Goal: Task Accomplishment & Management: Complete application form

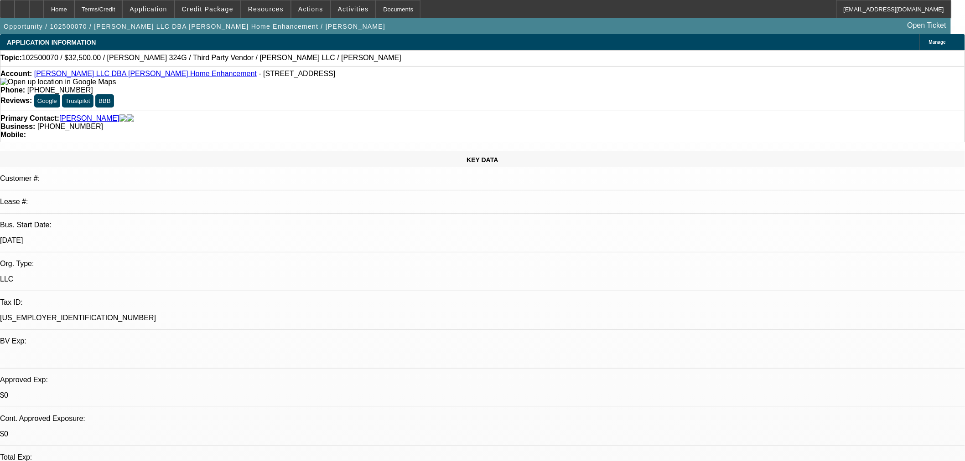
select select "0"
select select "6"
select select "0"
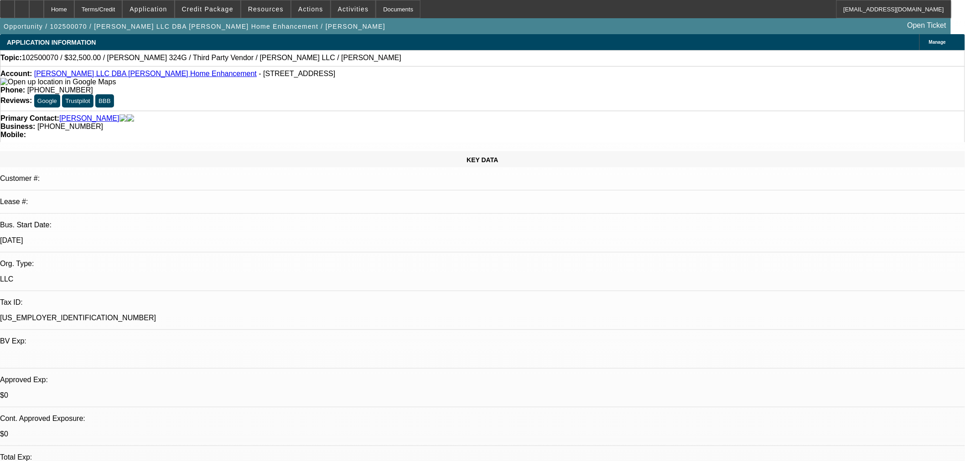
select select "0"
select select "6"
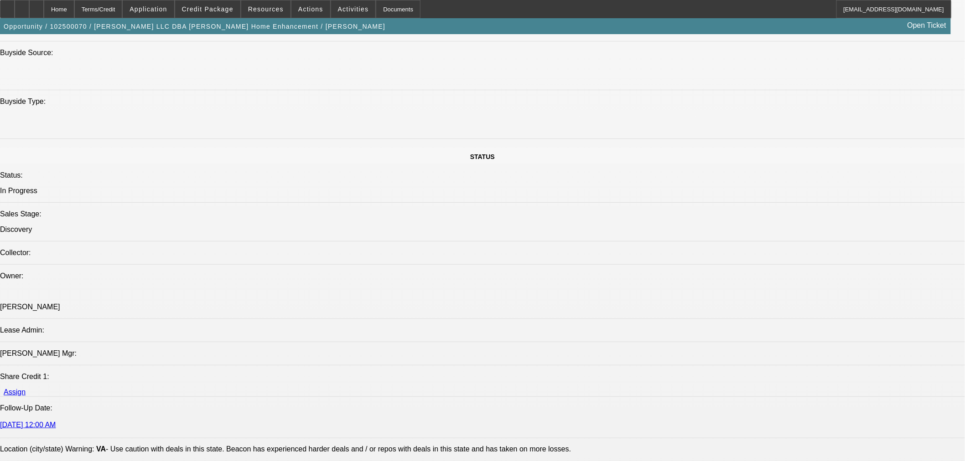
scroll to position [709, 0]
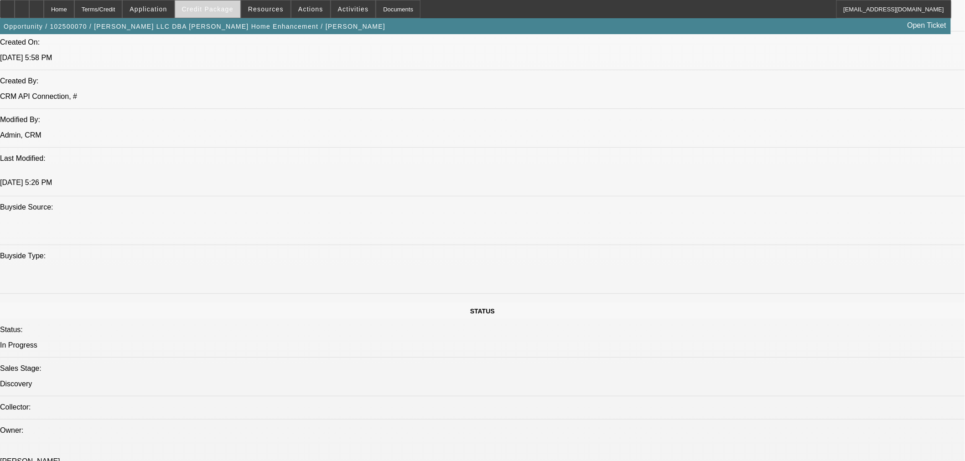
click at [224, 11] on span "Credit Package" at bounding box center [208, 8] width 52 height 7
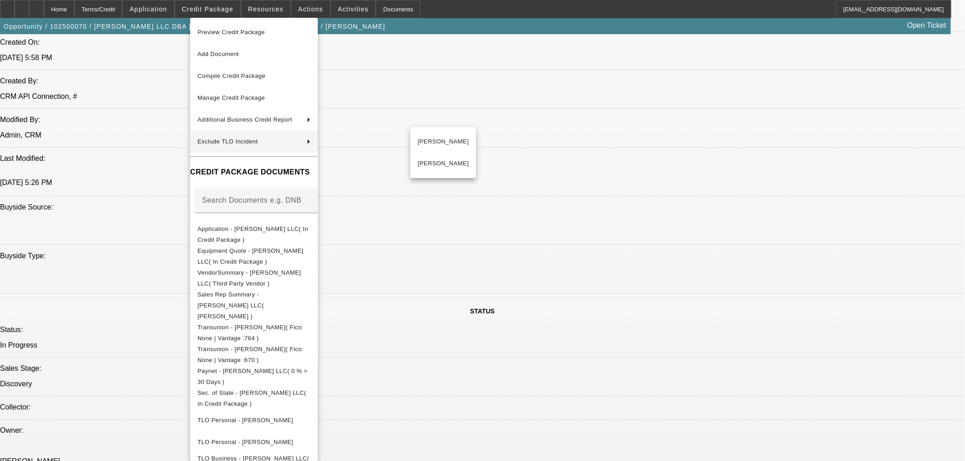
drag, startPoint x: 418, startPoint y: 154, endPoint x: 517, endPoint y: 307, distance: 182.4
click at [517, 307] on div "Preview Credit Package Add Document Compile Credit Package Manage Credit Packag…" at bounding box center [482, 230] width 965 height 461
click at [514, 302] on div at bounding box center [482, 230] width 965 height 461
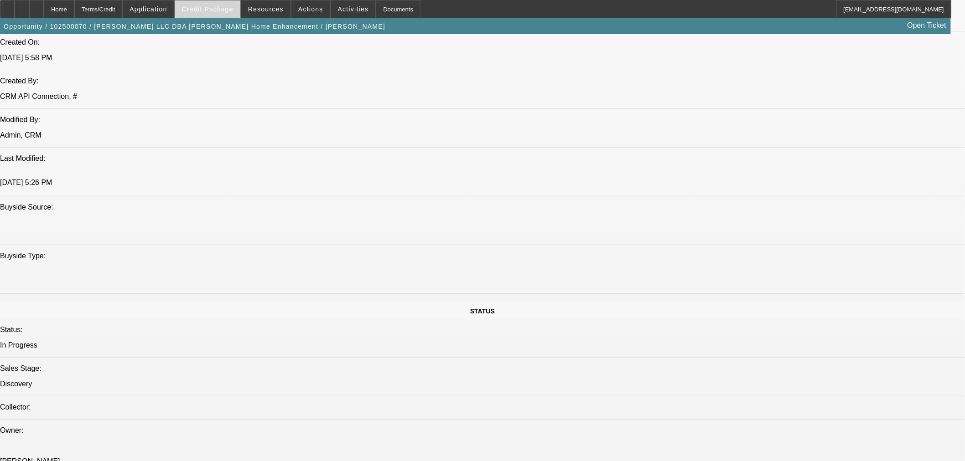
click at [211, 4] on span at bounding box center [207, 9] width 65 height 22
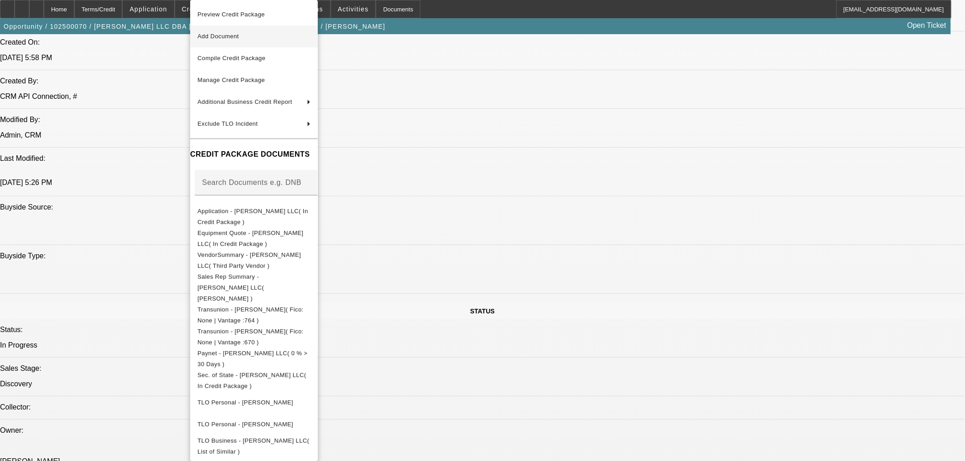
click at [307, 40] on span "Add Document" at bounding box center [253, 36] width 113 height 11
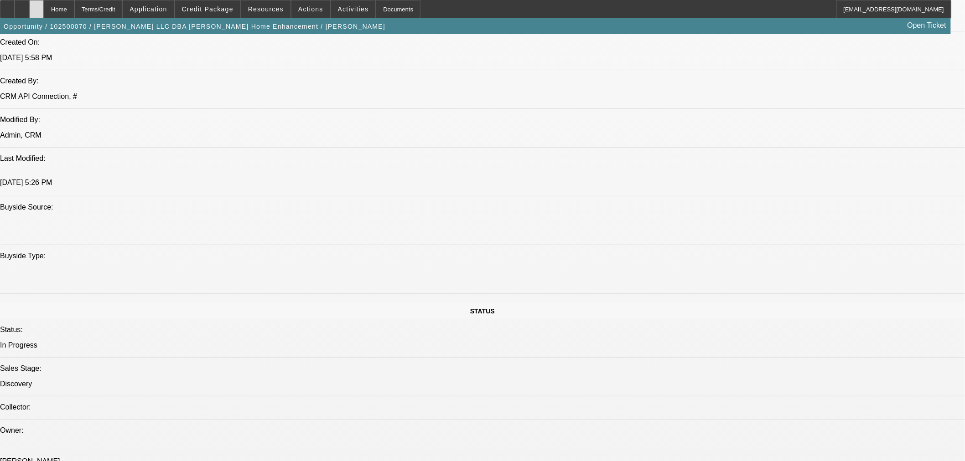
click at [44, 6] on div at bounding box center [36, 9] width 15 height 18
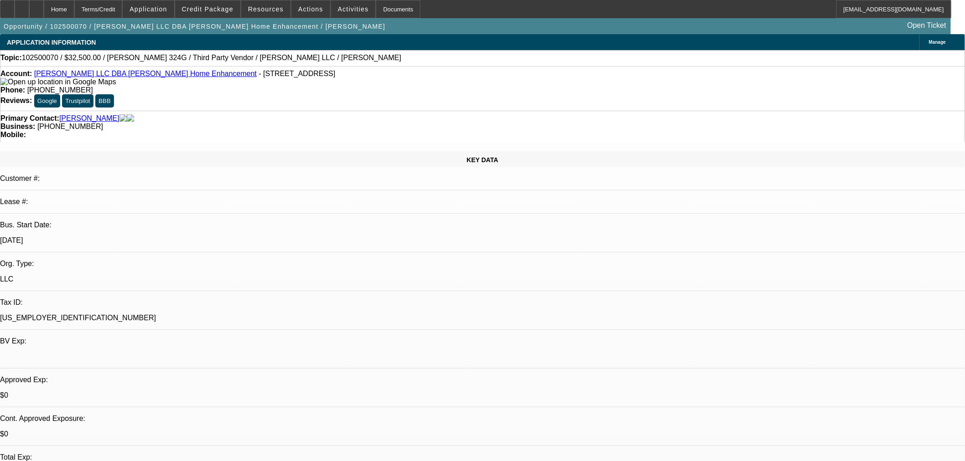
select select "0"
select select "6"
select select "0"
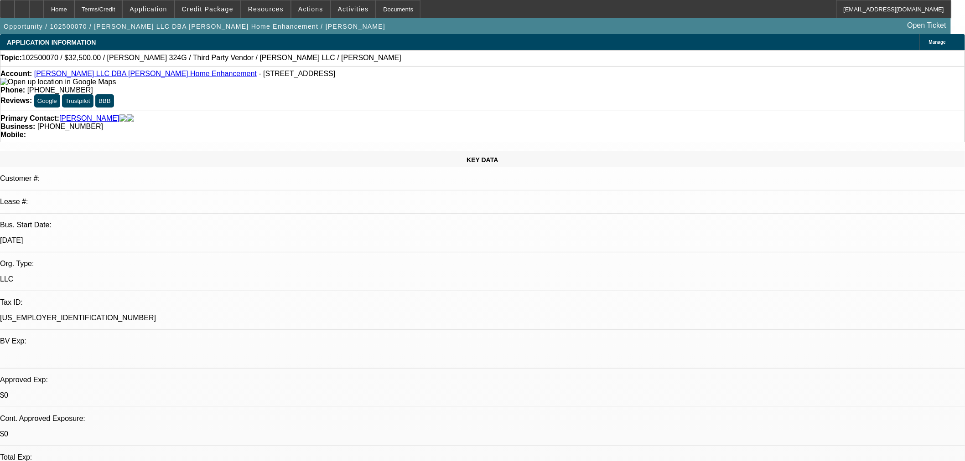
select select "0"
select select "6"
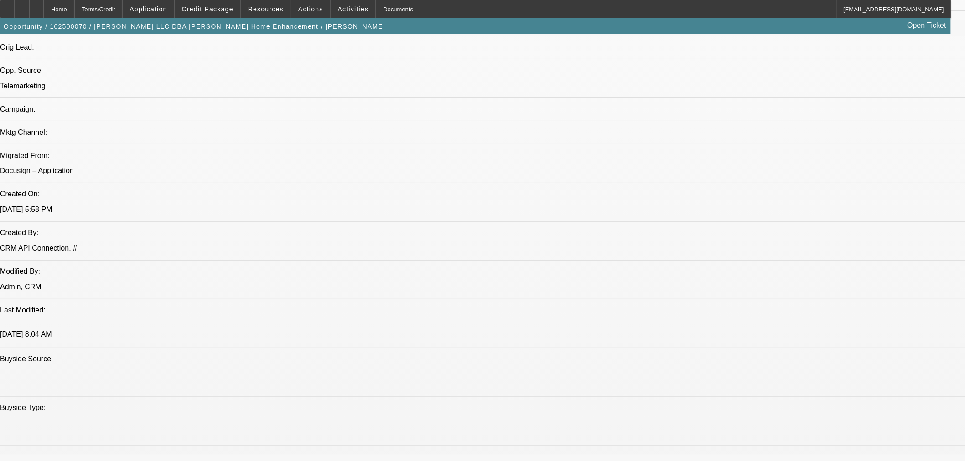
scroll to position [608, 0]
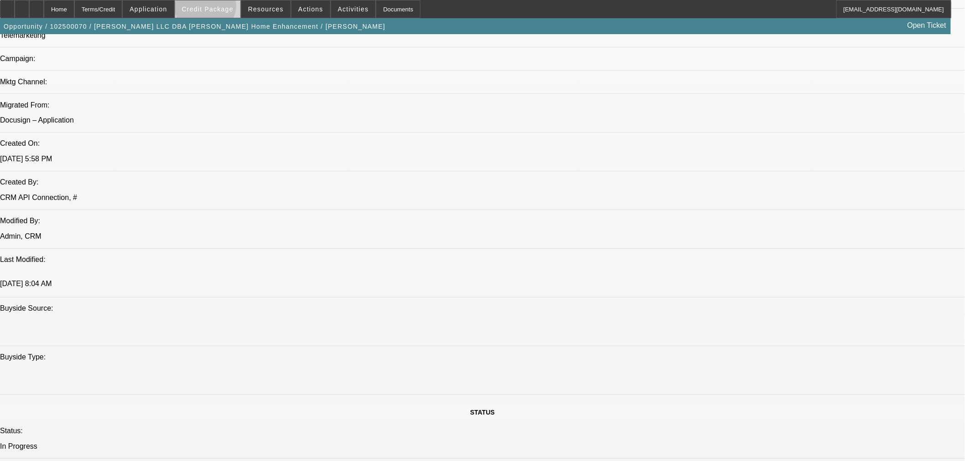
click at [220, 8] on span "Credit Package" at bounding box center [208, 8] width 52 height 7
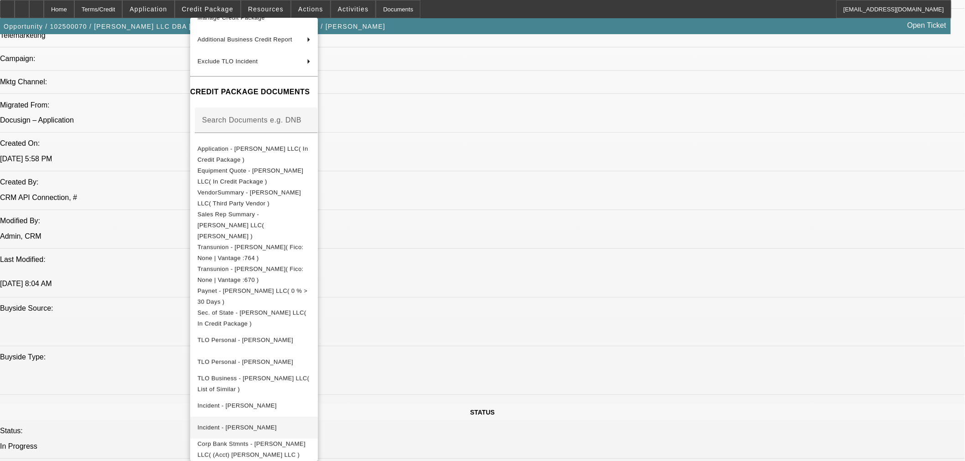
scroll to position [98, 0]
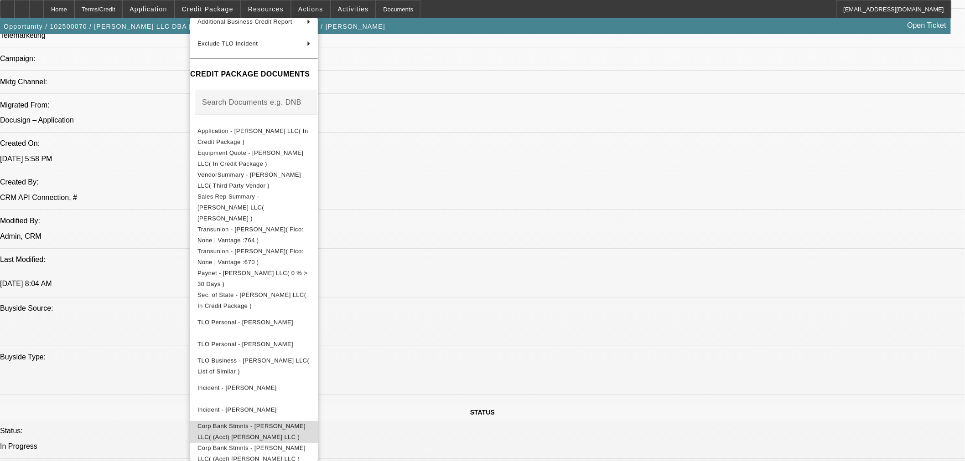
click at [288, 423] on span "Corp Bank Stmnts - [PERSON_NAME] LLC( (Acct) [PERSON_NAME] LLC )" at bounding box center [251, 432] width 108 height 18
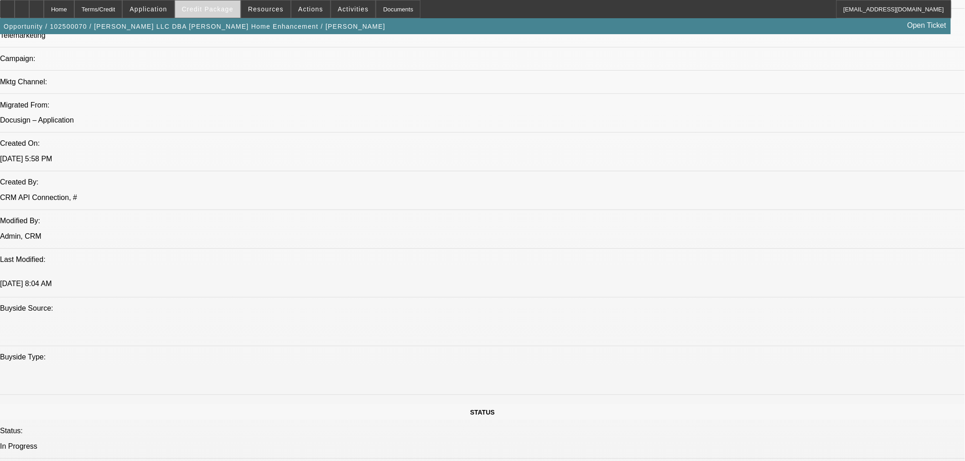
click at [213, 12] on span "Credit Package" at bounding box center [208, 8] width 52 height 7
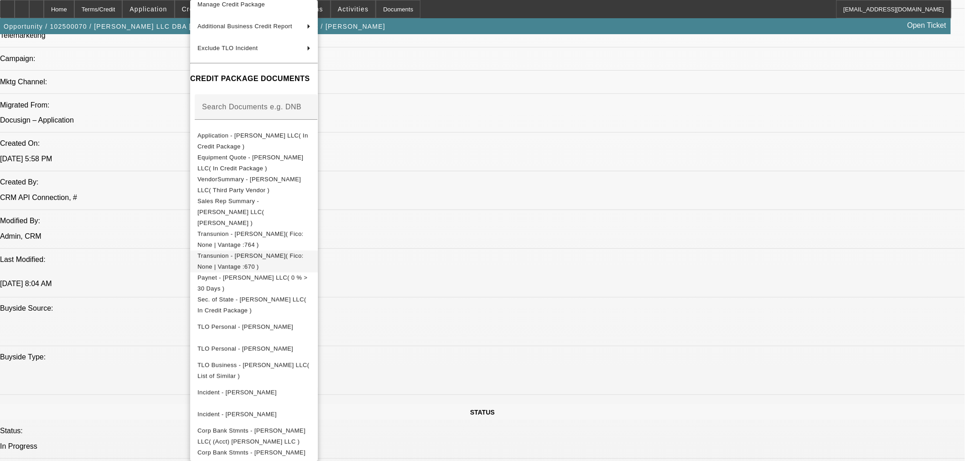
scroll to position [80, 0]
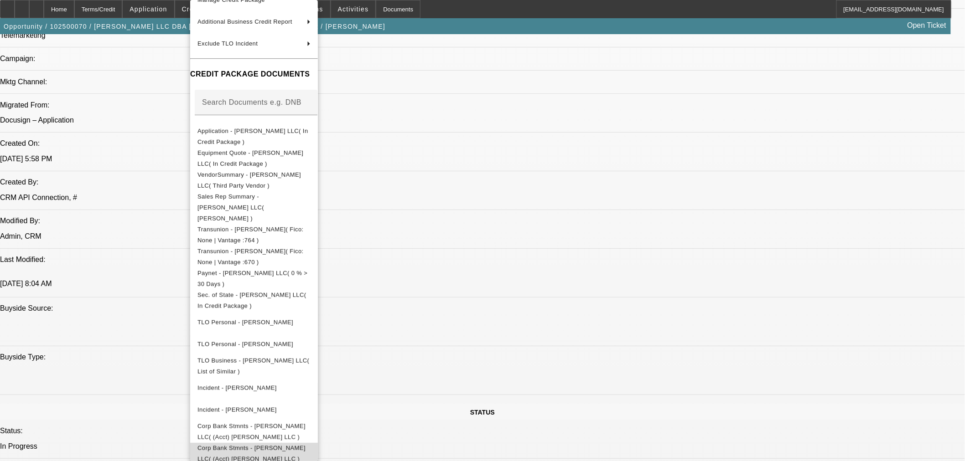
click at [305, 446] on button "Corp Bank Stmnts - [PERSON_NAME] LLC( (Acct) [PERSON_NAME] LLC )" at bounding box center [254, 454] width 128 height 22
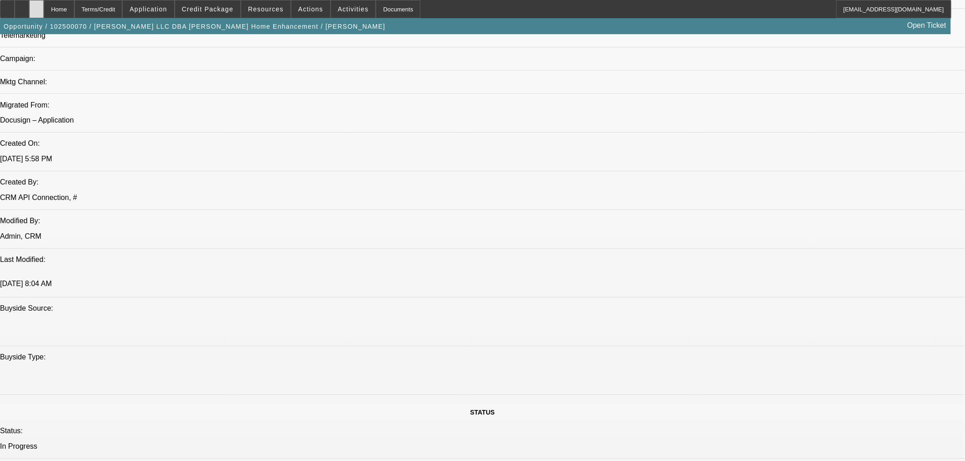
click at [44, 10] on div at bounding box center [36, 9] width 15 height 18
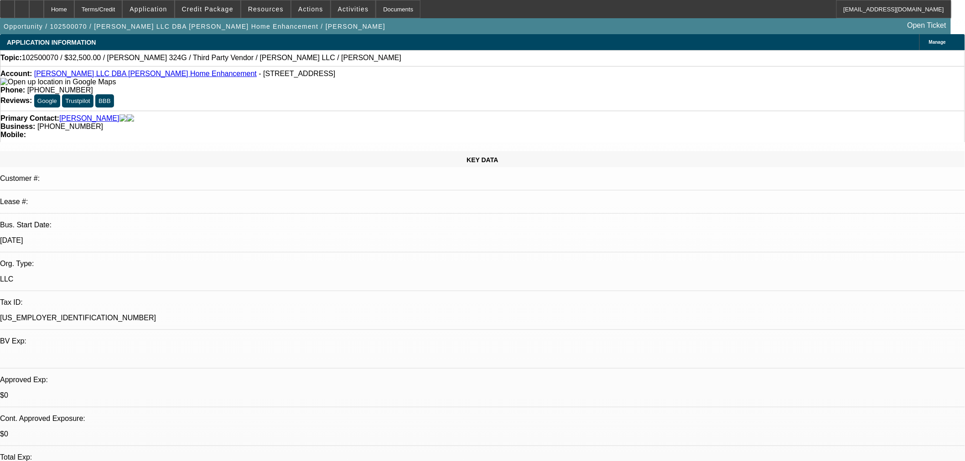
select select "0"
select select "6"
select select "0"
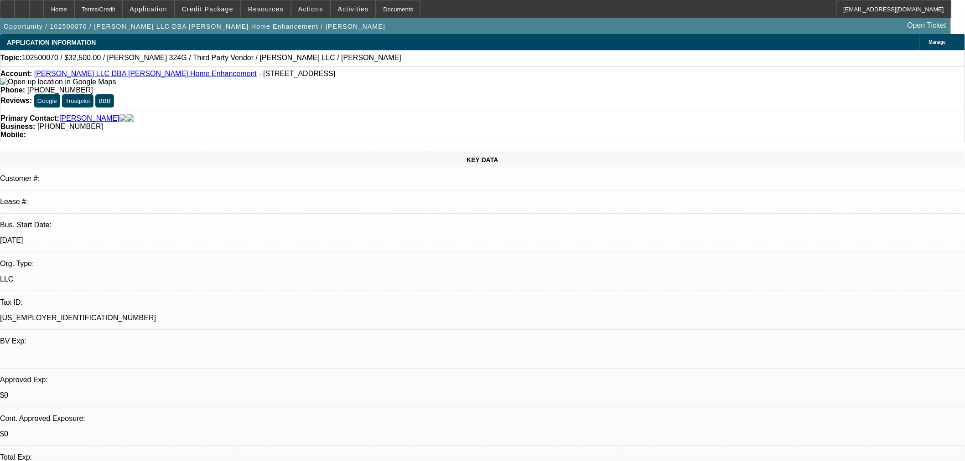
select select "0"
select select "6"
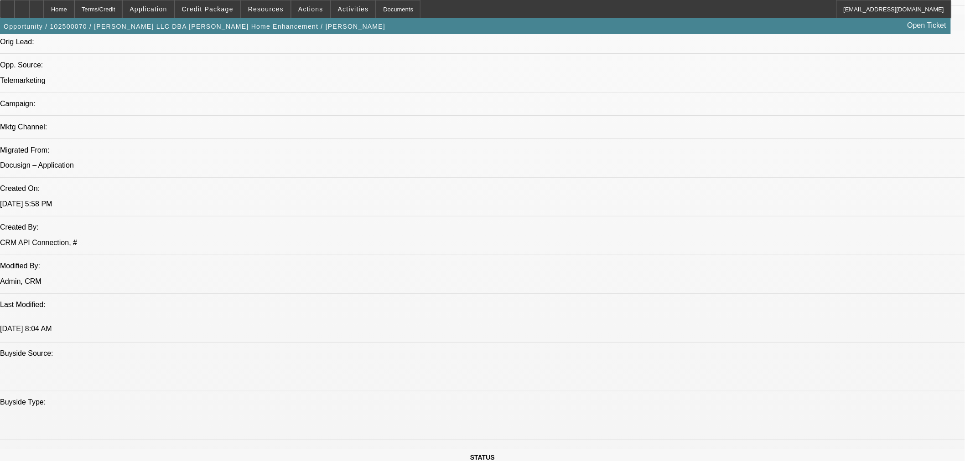
scroll to position [608, 0]
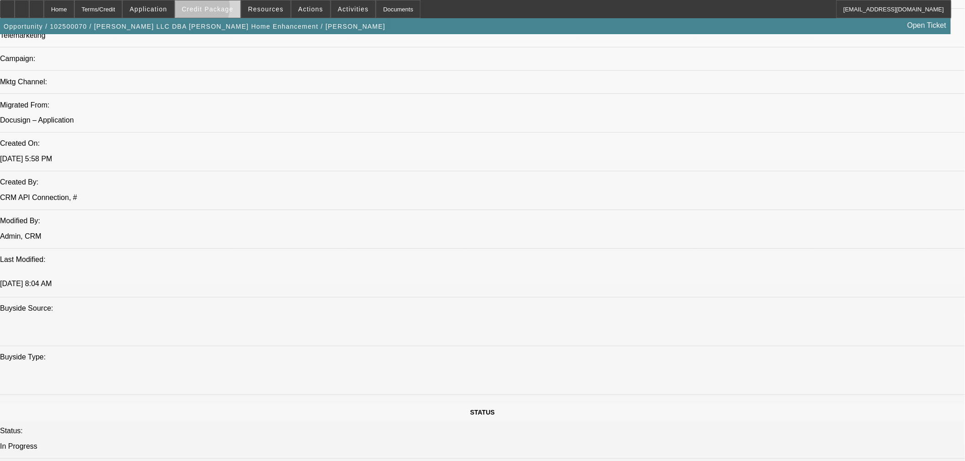
click at [210, 10] on span "Credit Package" at bounding box center [208, 8] width 52 height 7
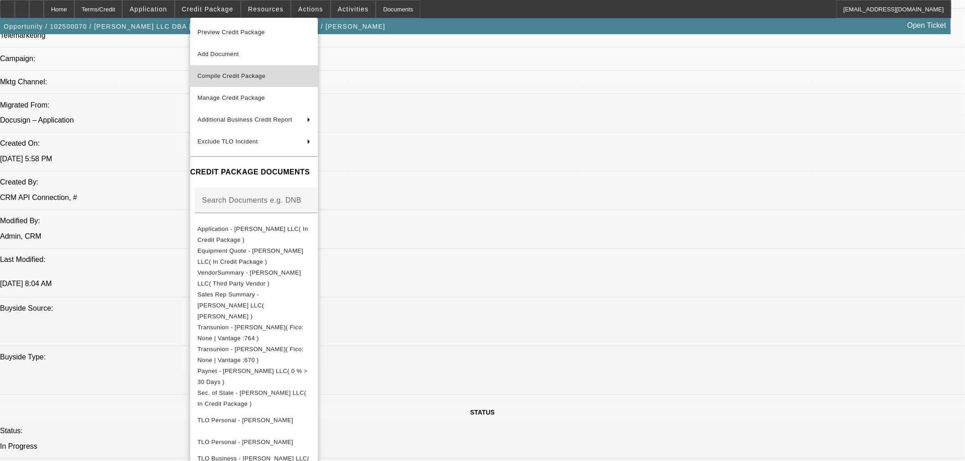
click at [242, 72] on span "Compile Credit Package" at bounding box center [253, 76] width 113 height 11
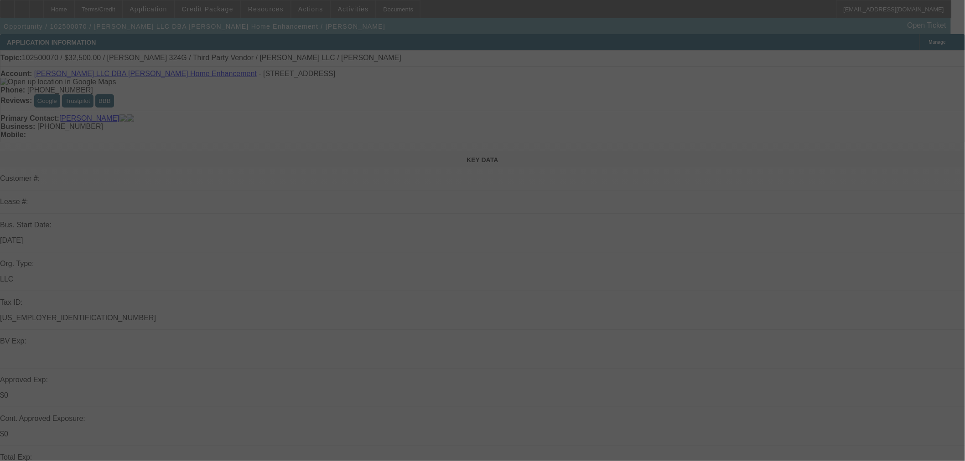
select select "0"
select select "6"
select select "0"
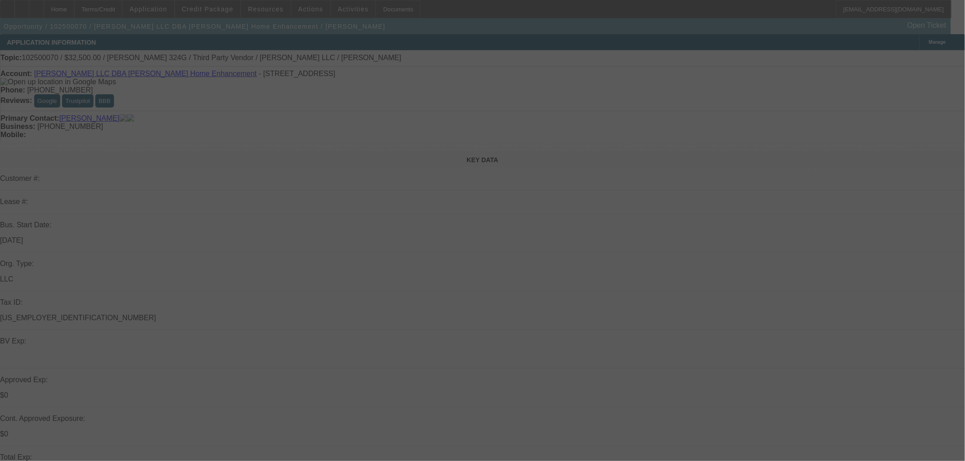
select select "0"
select select "6"
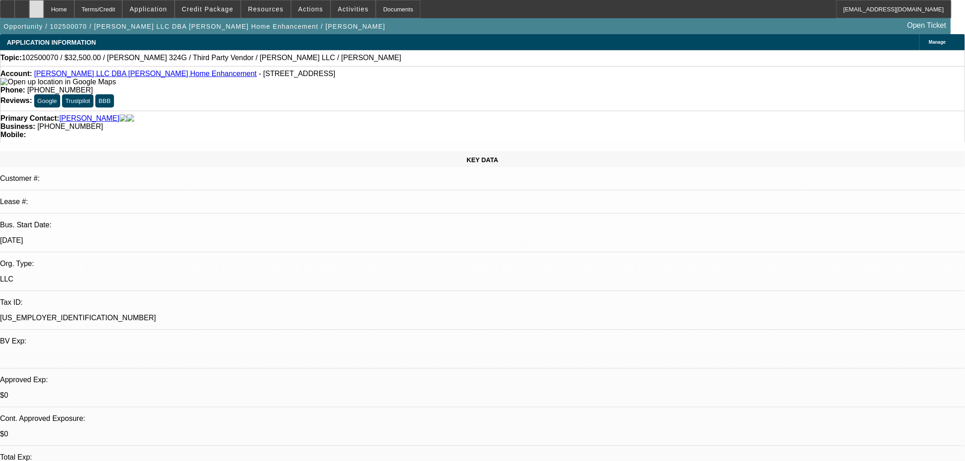
click at [44, 7] on div at bounding box center [36, 9] width 15 height 18
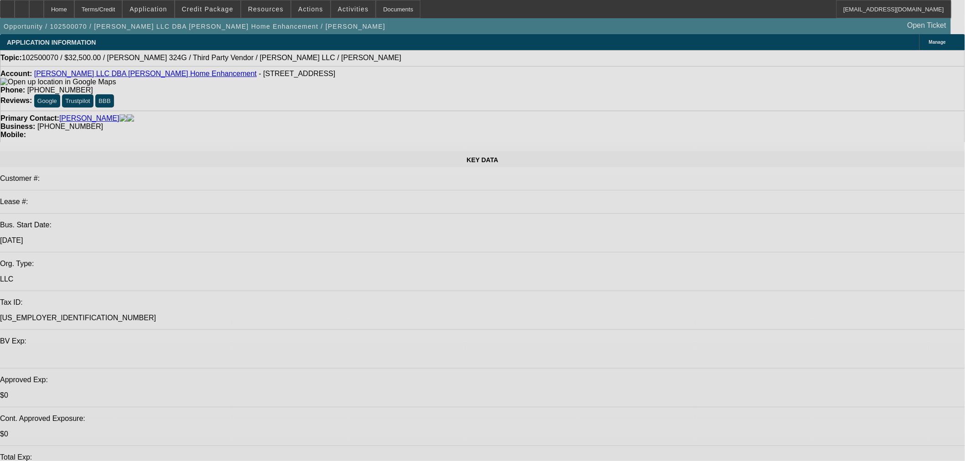
select select "0"
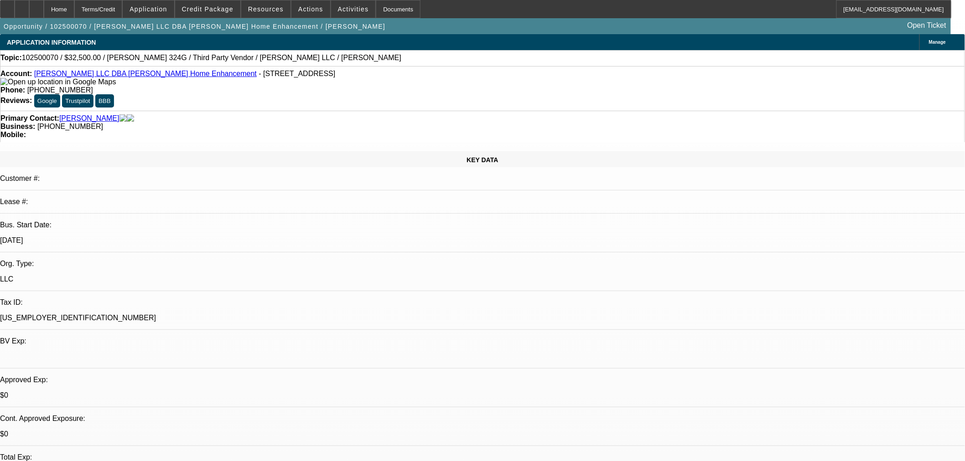
select select "0"
select select "6"
select select "0"
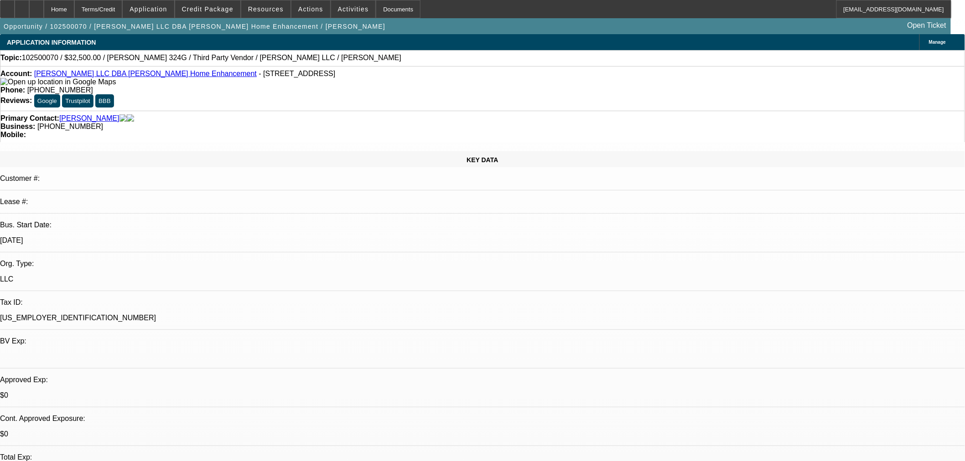
select select "0"
select select "6"
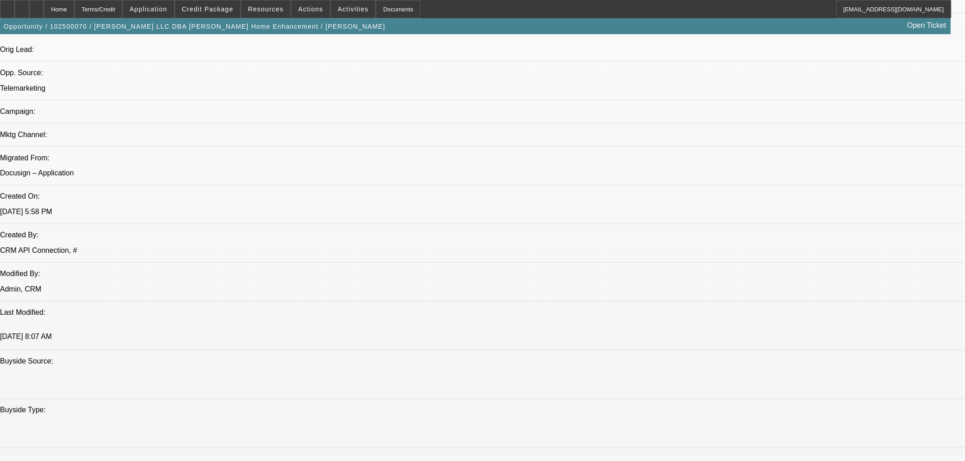
scroll to position [658, 0]
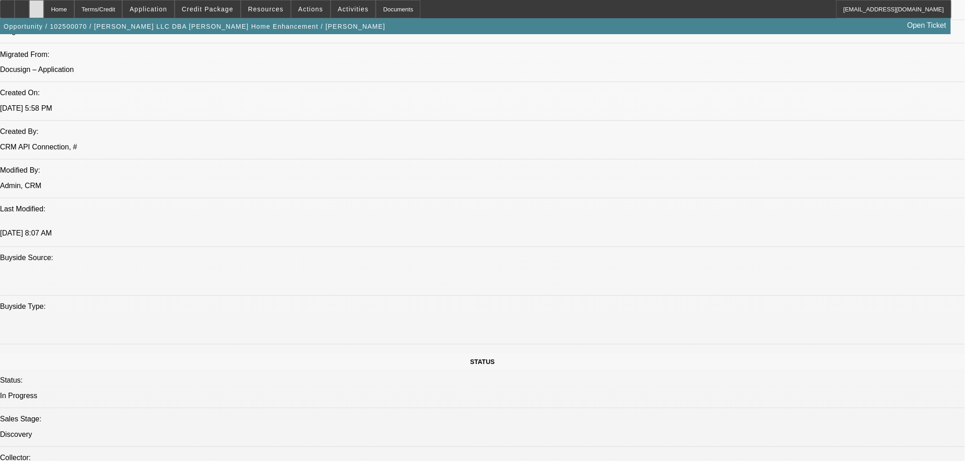
click at [44, 5] on div at bounding box center [36, 9] width 15 height 18
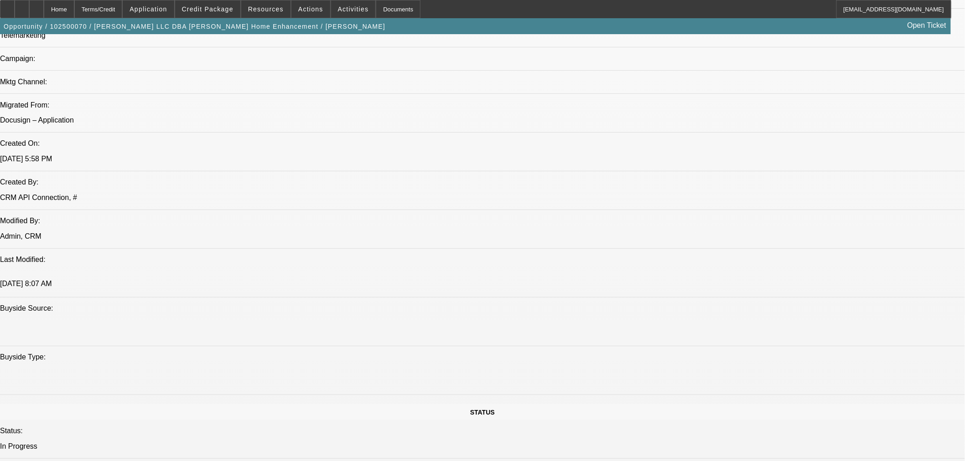
select select "0"
select select "6"
select select "0"
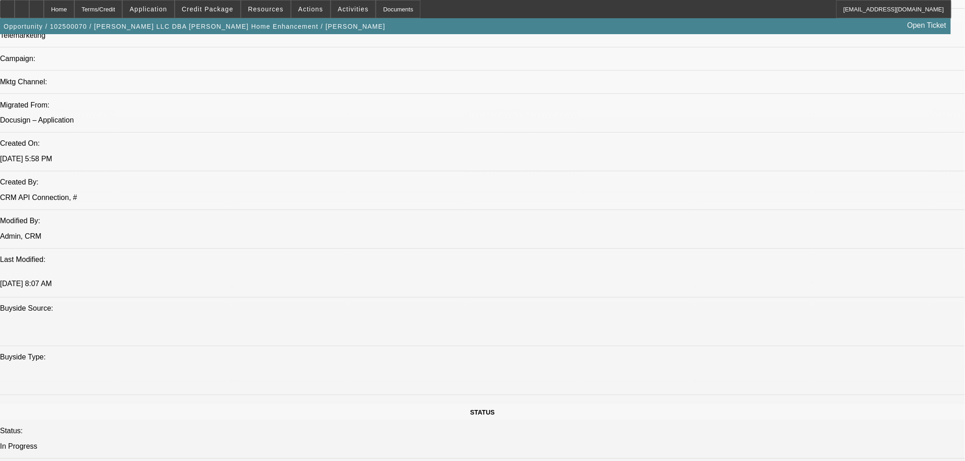
select select "0"
select select "6"
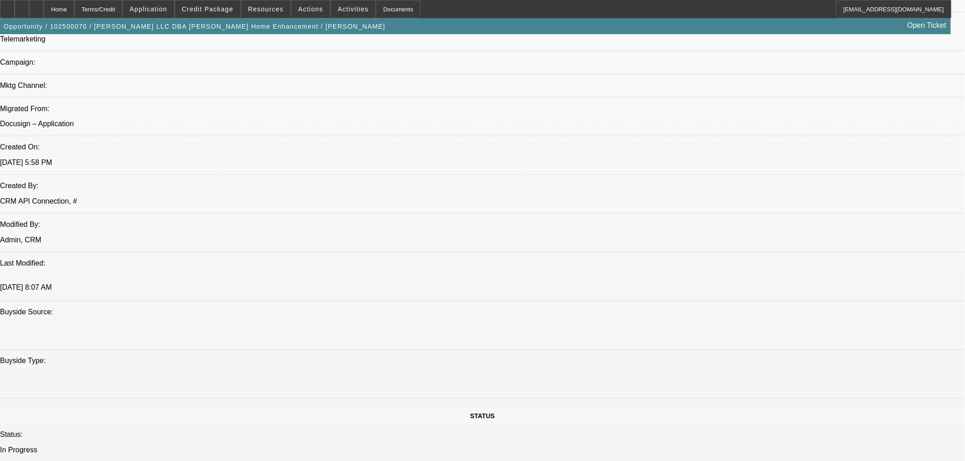
click at [792, 158] on span "Reply All" at bounding box center [786, 157] width 25 height 7
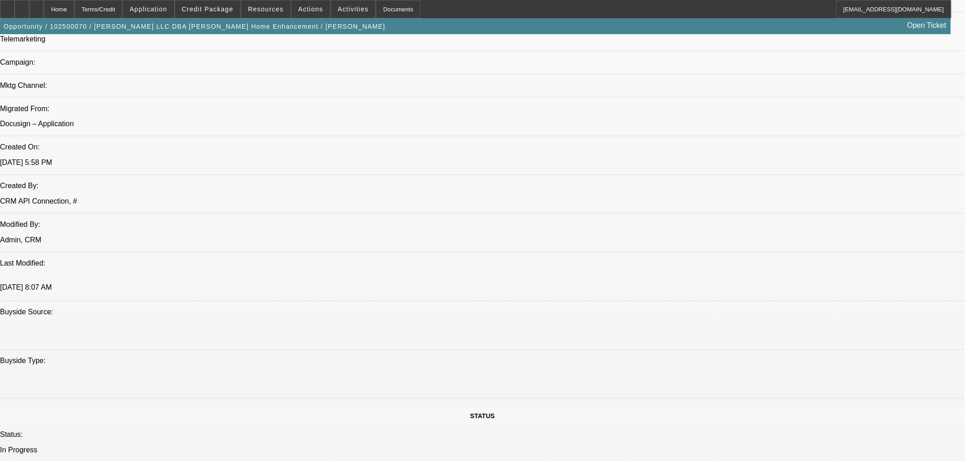
click at [44, 14] on div at bounding box center [36, 9] width 15 height 18
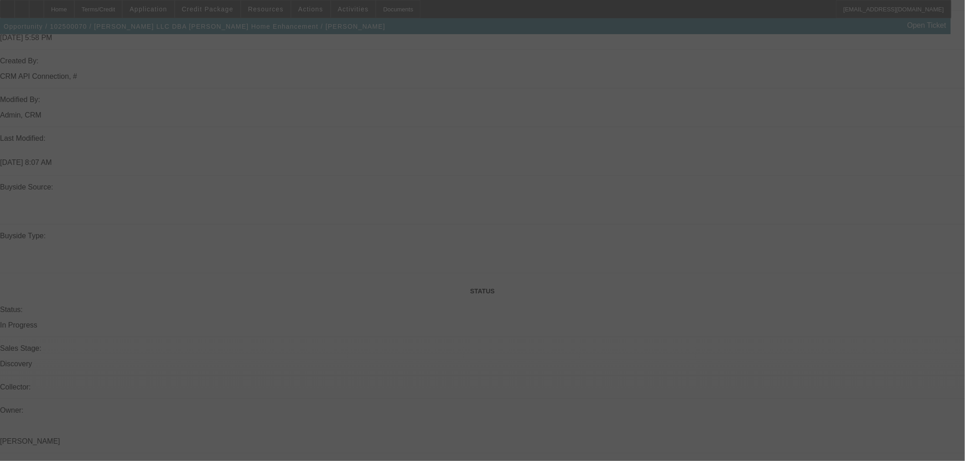
scroll to position [788, 0]
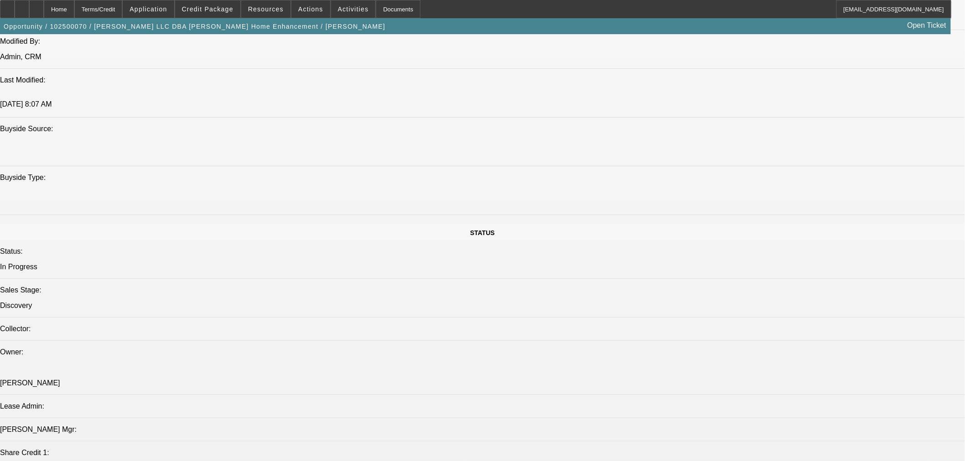
select select "0"
select select "6"
select select "0"
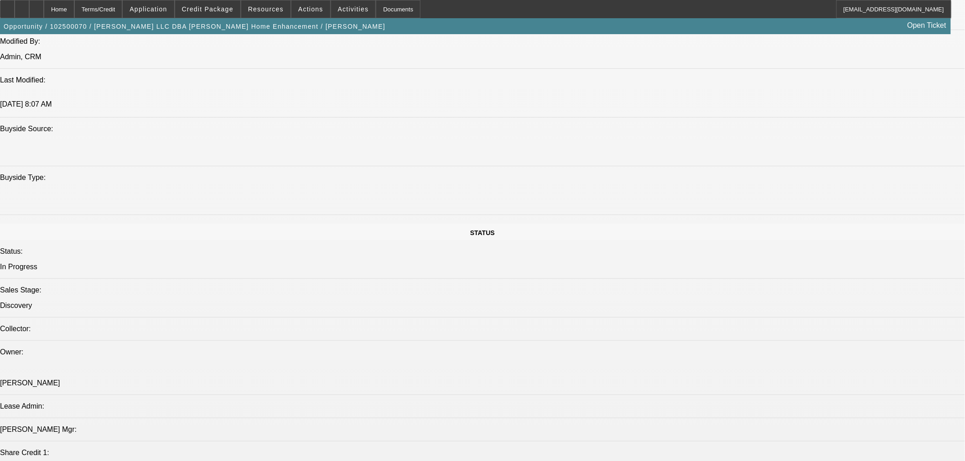
select select "0"
select select "6"
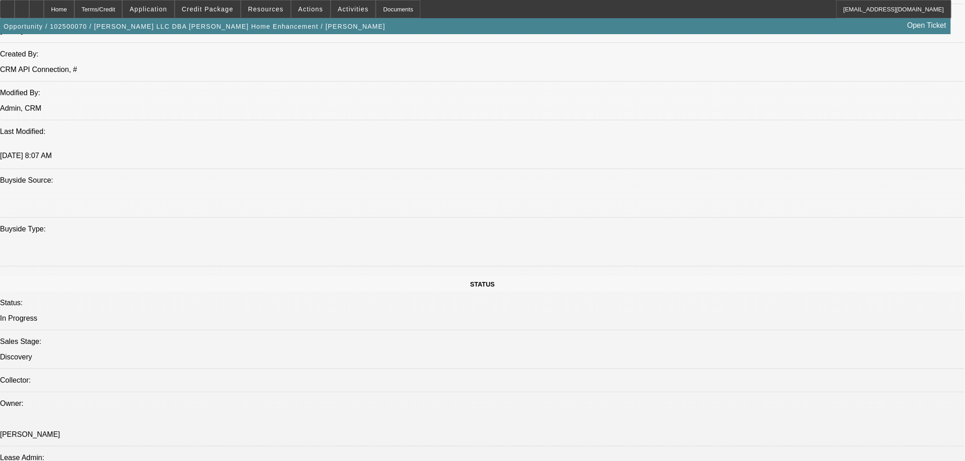
scroll to position [687, 0]
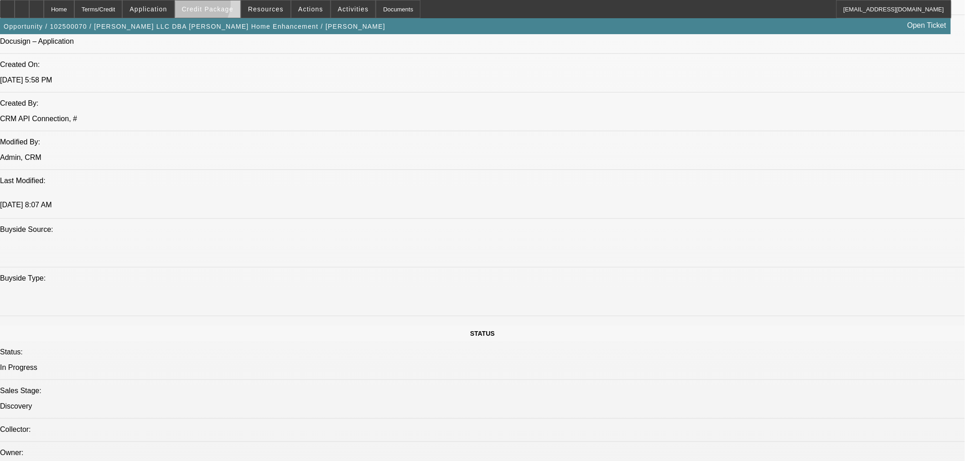
click at [208, 5] on span "Credit Package" at bounding box center [208, 8] width 52 height 7
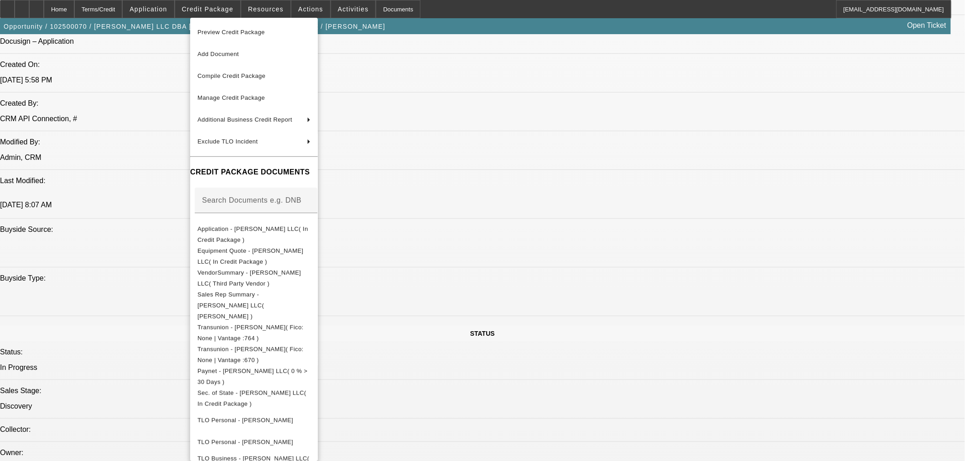
click at [612, 233] on div at bounding box center [482, 230] width 965 height 461
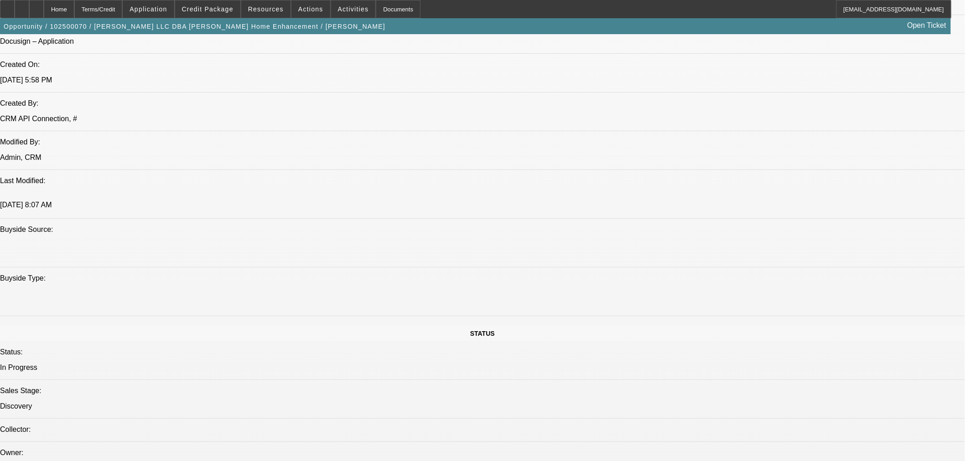
click at [36, 6] on icon at bounding box center [36, 6] width 0 height 0
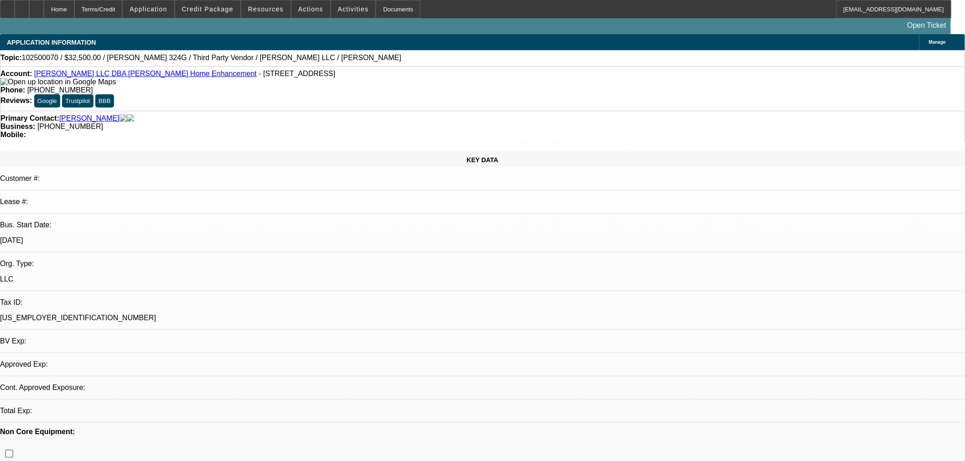
select select "0"
select select "6"
select select "0"
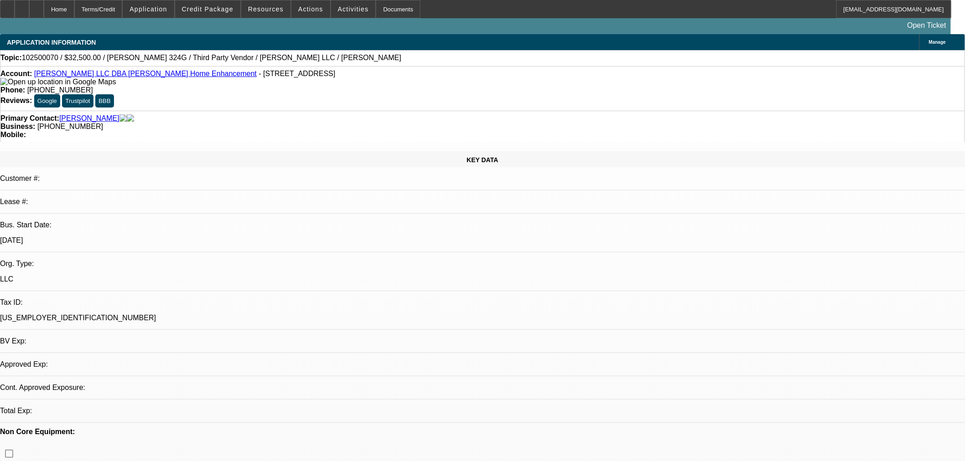
select select "0"
select select "6"
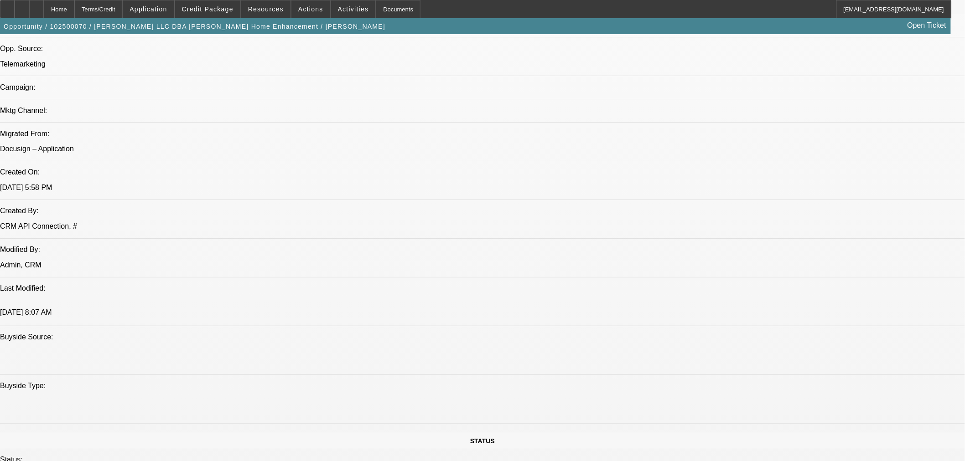
scroll to position [658, 0]
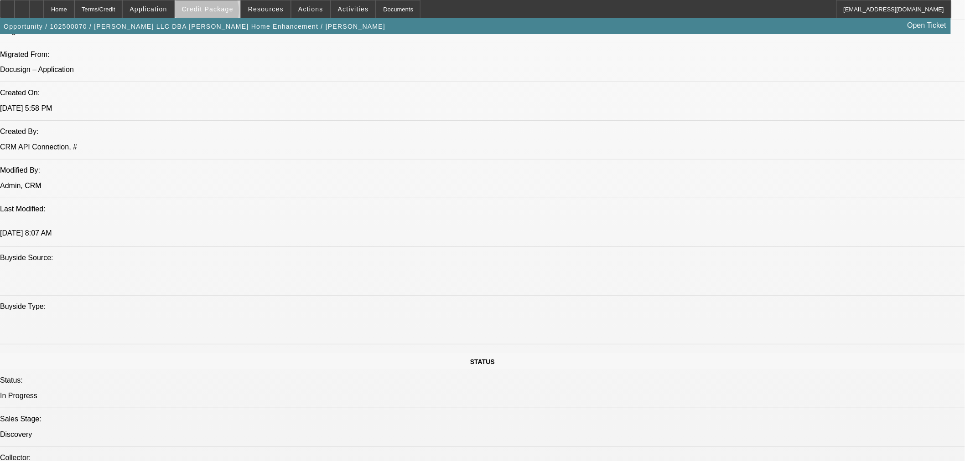
click at [221, 13] on span at bounding box center [207, 9] width 65 height 22
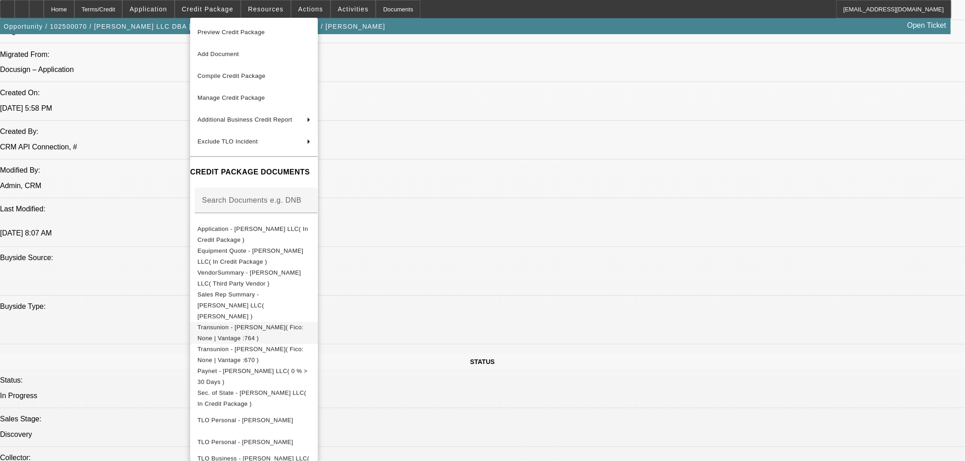
scroll to position [98, 0]
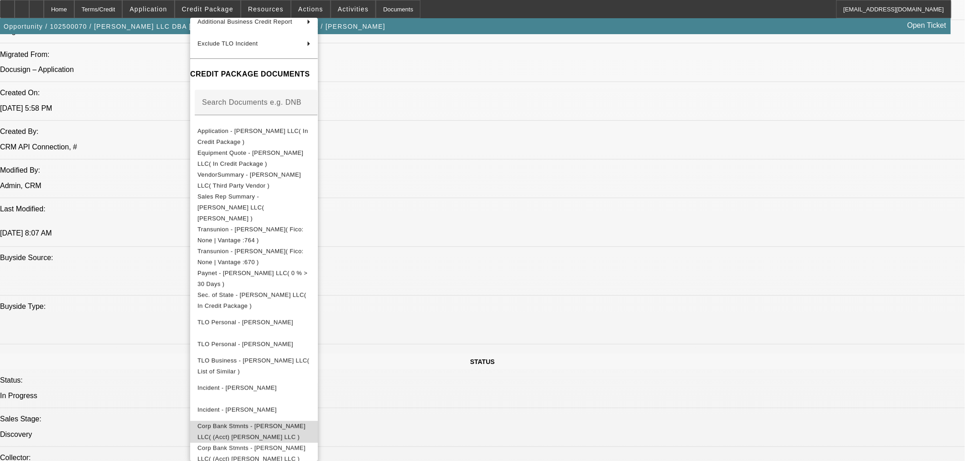
click at [311, 421] on span "Corp Bank Stmnts - [PERSON_NAME] LLC( (Acct) [PERSON_NAME] LLC )" at bounding box center [253, 432] width 113 height 22
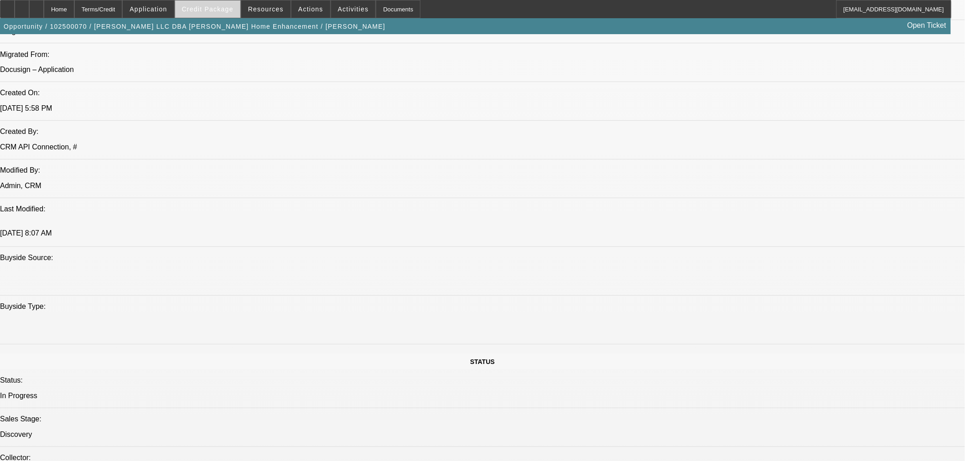
click at [206, 7] on span "Credit Package" at bounding box center [208, 8] width 52 height 7
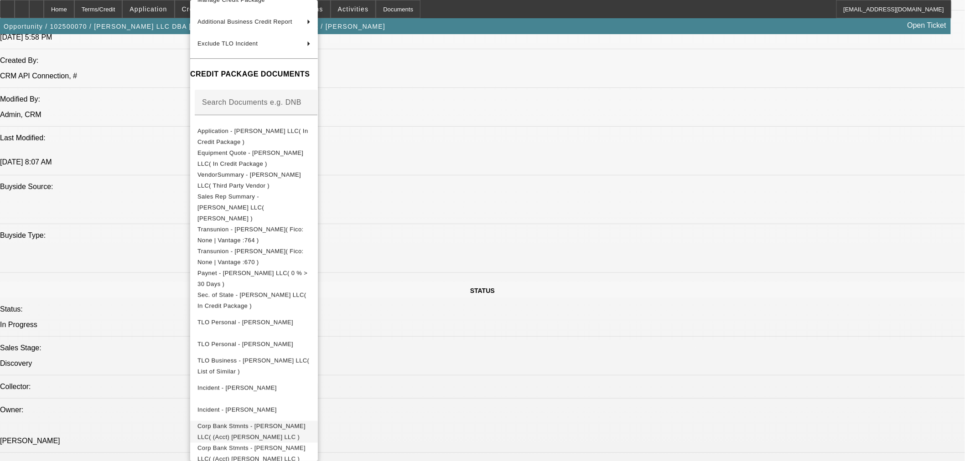
scroll to position [861, 0]
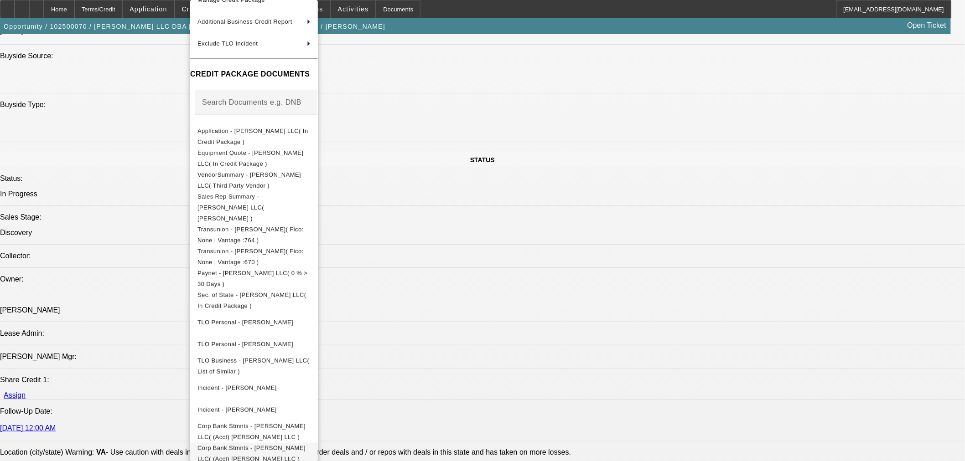
click at [290, 445] on span "Corp Bank Stmnts - [PERSON_NAME] LLC( (Acct) [PERSON_NAME] LLC )" at bounding box center [251, 454] width 108 height 18
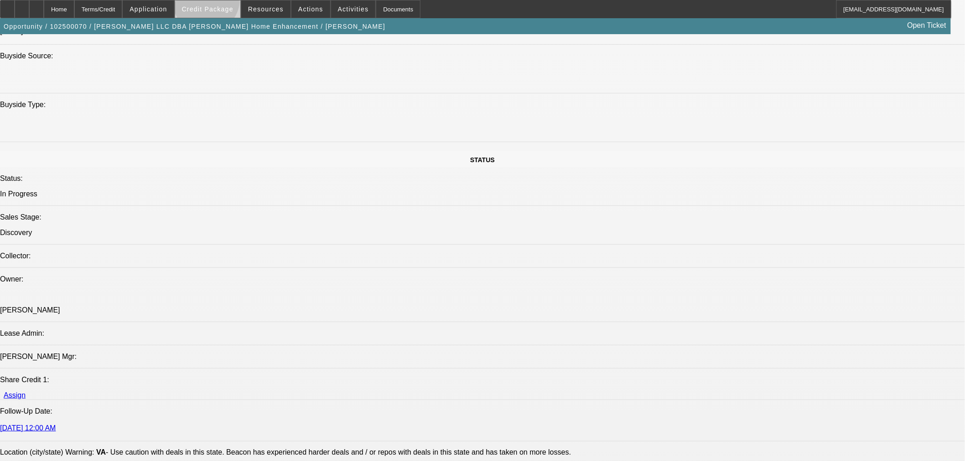
click at [221, 2] on span at bounding box center [207, 9] width 65 height 22
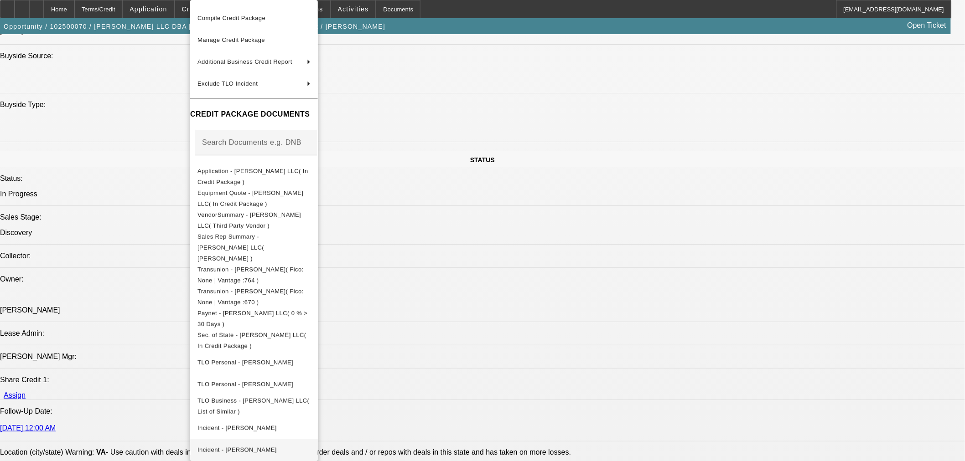
scroll to position [80, 0]
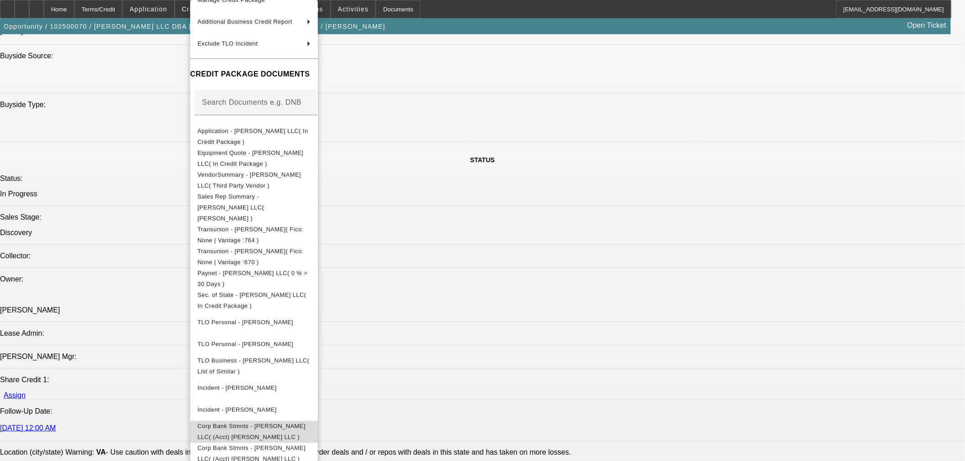
click at [297, 423] on span "Corp Bank Stmnts - [PERSON_NAME] LLC( (Acct) [PERSON_NAME] LLC )" at bounding box center [251, 432] width 108 height 18
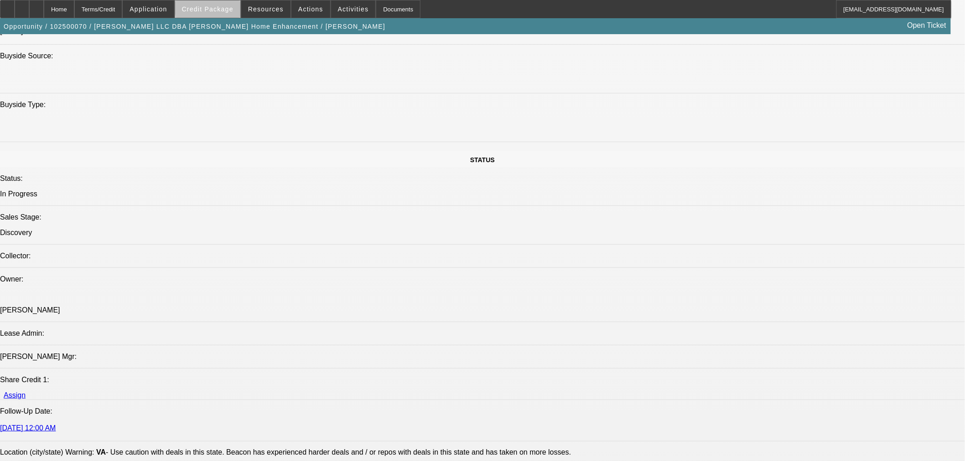
click at [230, 8] on span "Credit Package" at bounding box center [208, 8] width 52 height 7
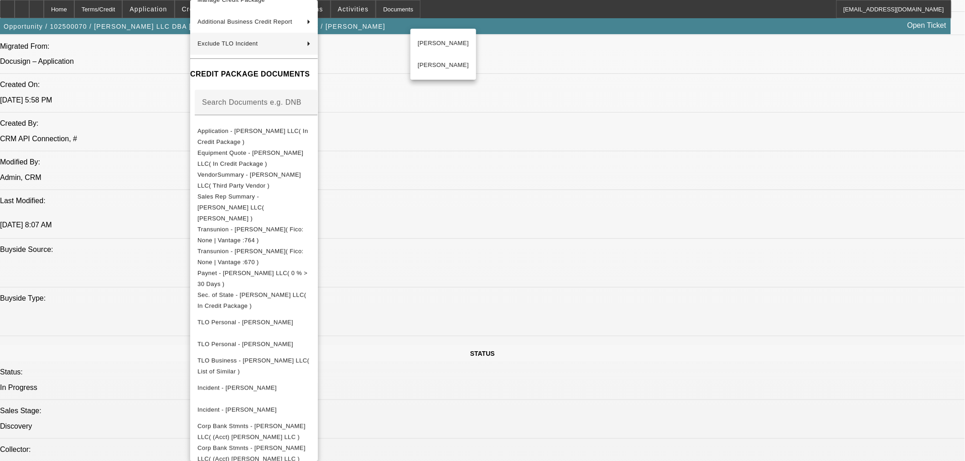
scroll to position [557, 0]
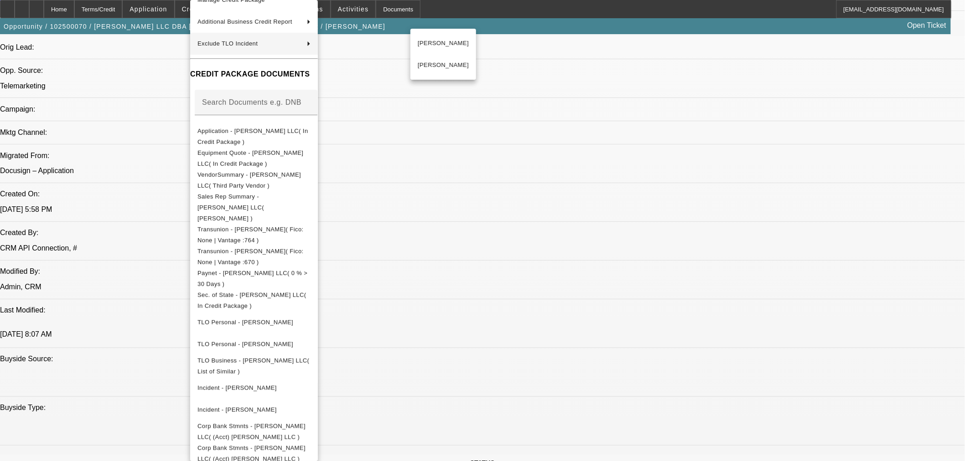
click at [166, 71] on div at bounding box center [482, 230] width 965 height 461
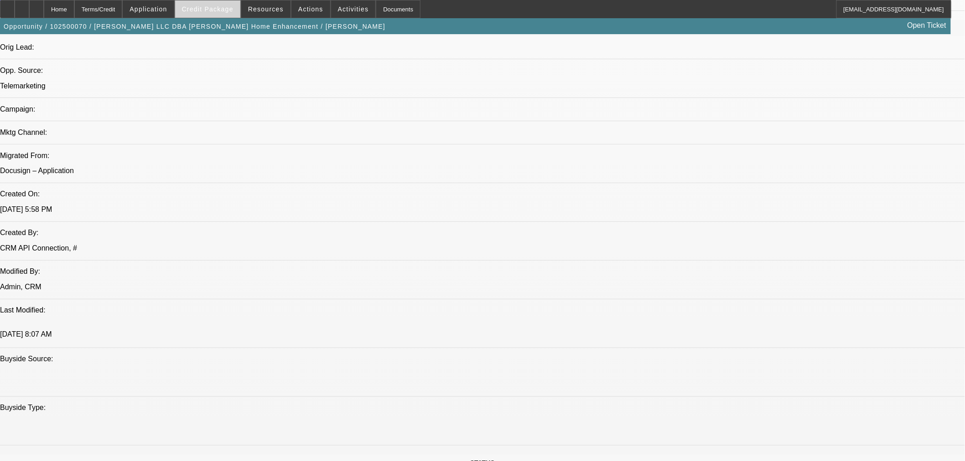
click at [220, 7] on span "Credit Package" at bounding box center [208, 8] width 52 height 7
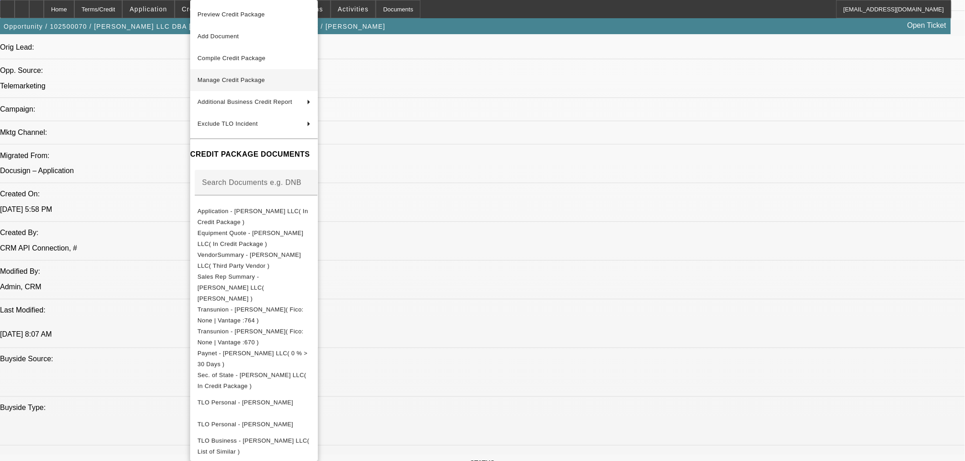
click at [252, 75] on span "Manage Credit Package" at bounding box center [253, 80] width 113 height 11
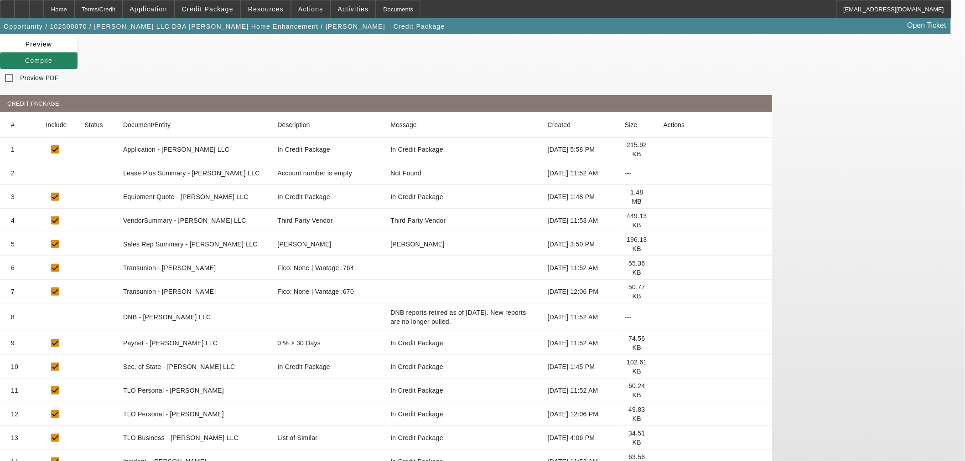
scroll to position [149, 0]
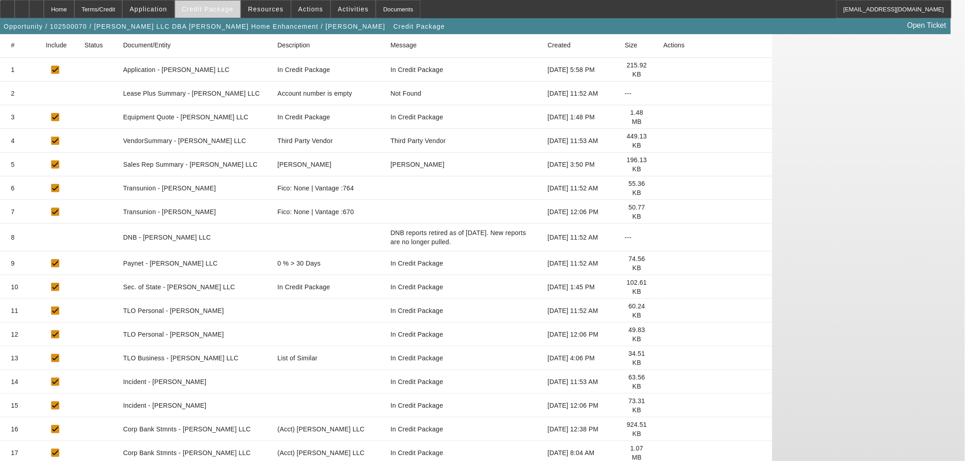
click at [217, 16] on span at bounding box center [207, 9] width 65 height 22
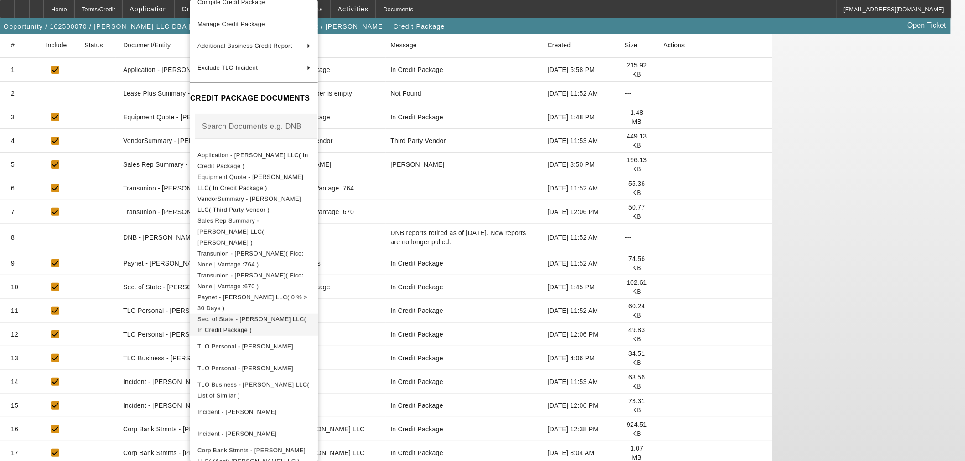
scroll to position [80, 0]
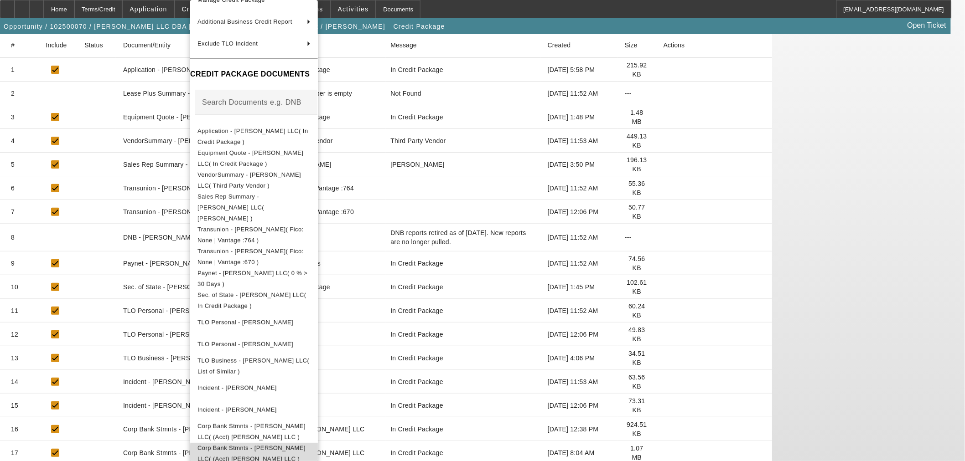
click at [305, 445] on span "Corp Bank Stmnts - CJ Walker LLC( (Acct) CJ Walker LLC )" at bounding box center [251, 454] width 108 height 18
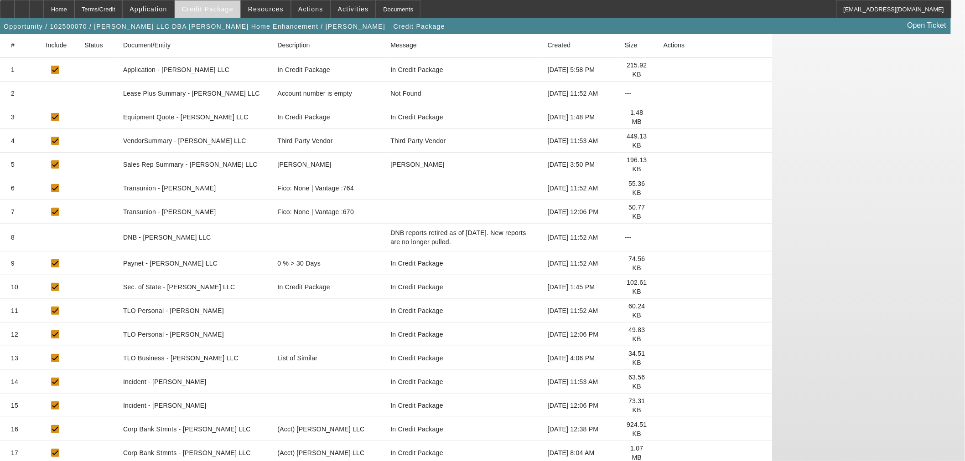
click at [224, 12] on span "Credit Package" at bounding box center [208, 8] width 52 height 7
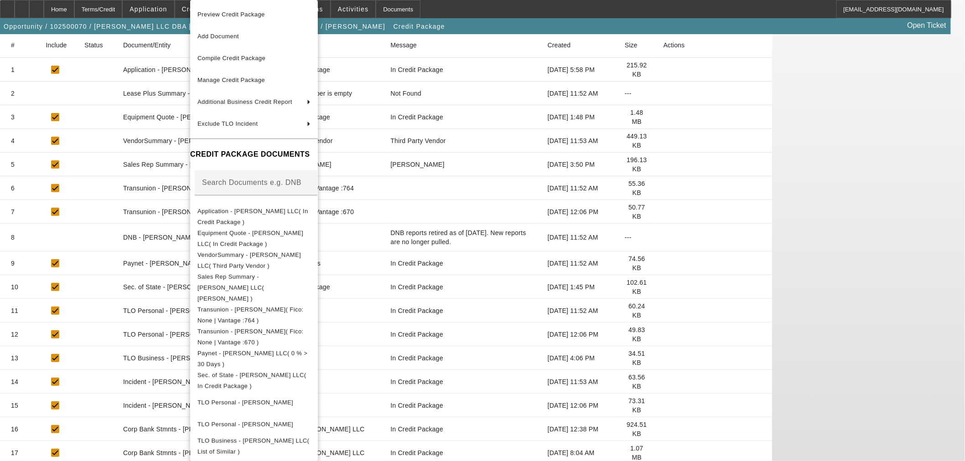
click at [574, 55] on div at bounding box center [482, 230] width 965 height 461
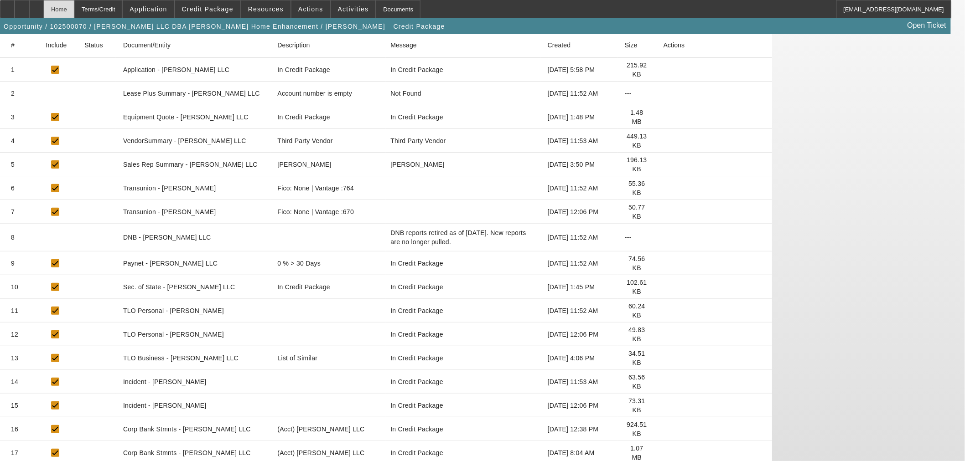
click at [74, 15] on div "Home" at bounding box center [59, 9] width 31 height 18
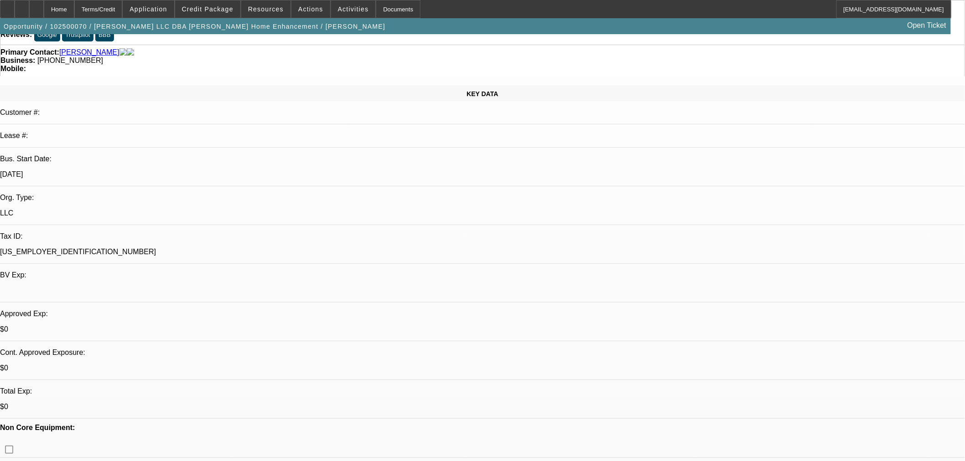
select select "0"
select select "6"
select select "0"
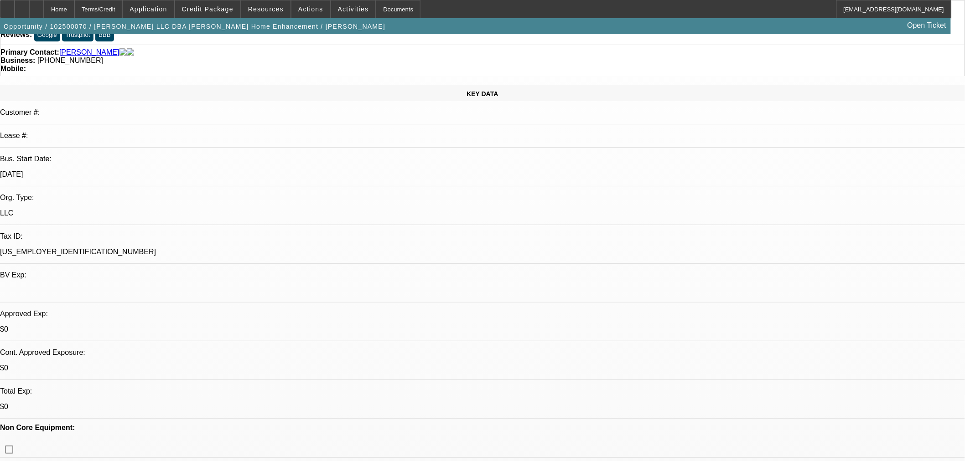
select select "0"
select select "6"
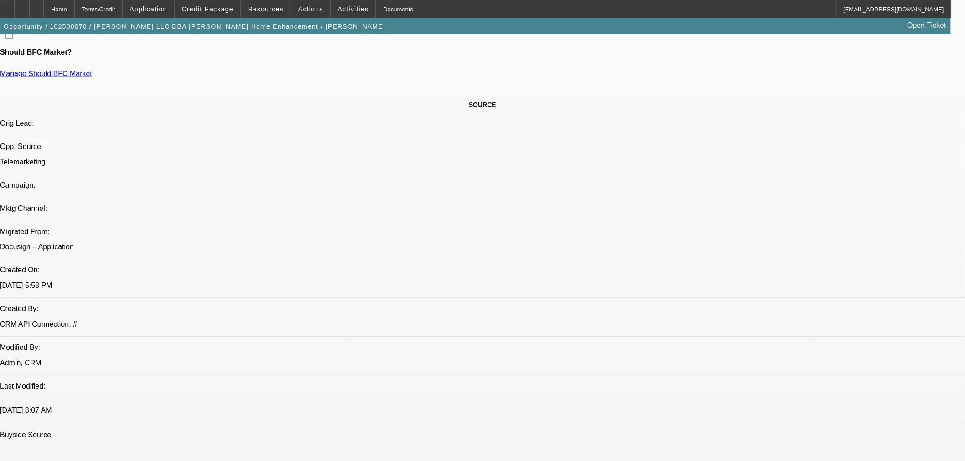
scroll to position [608, 0]
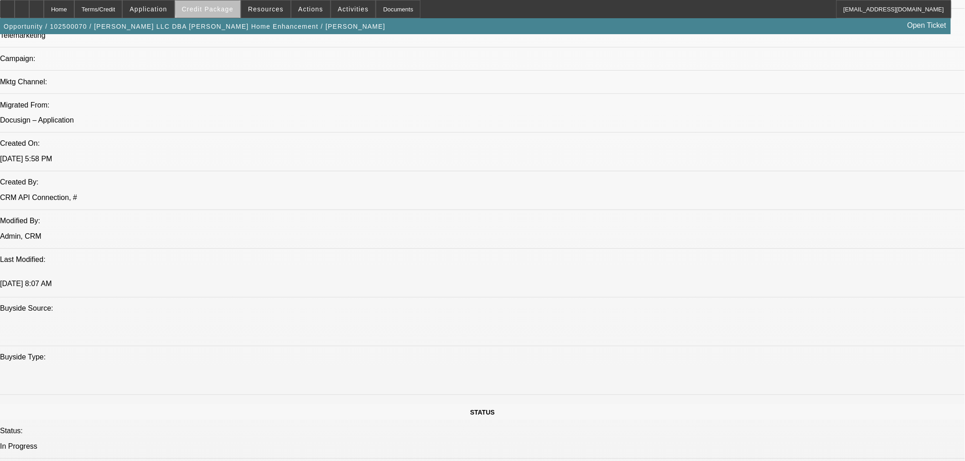
click at [227, 6] on span "Credit Package" at bounding box center [208, 8] width 52 height 7
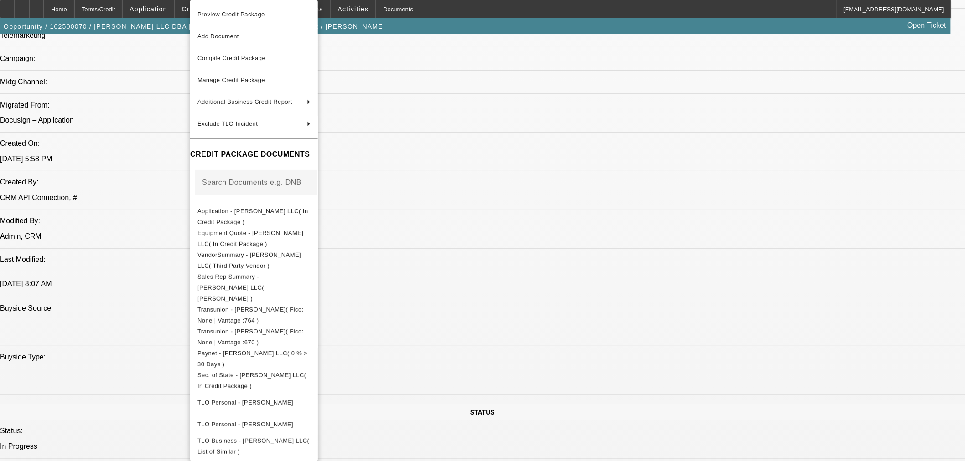
click at [774, 201] on div at bounding box center [482, 230] width 965 height 461
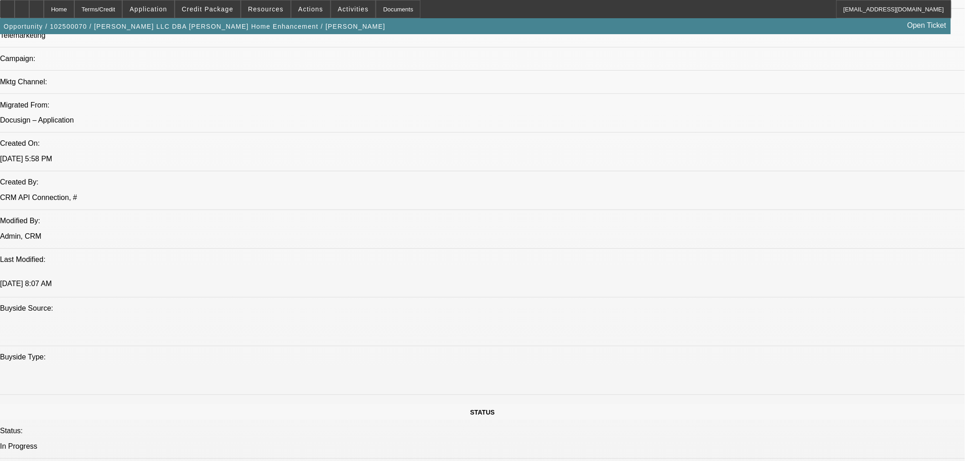
click at [205, 10] on span "Credit Package" at bounding box center [208, 8] width 52 height 7
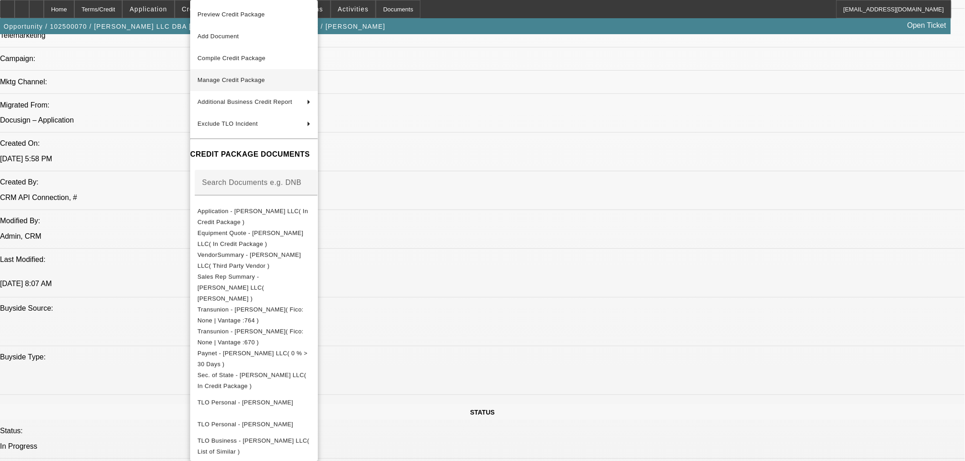
click at [255, 78] on span "Manage Credit Package" at bounding box center [230, 80] width 67 height 7
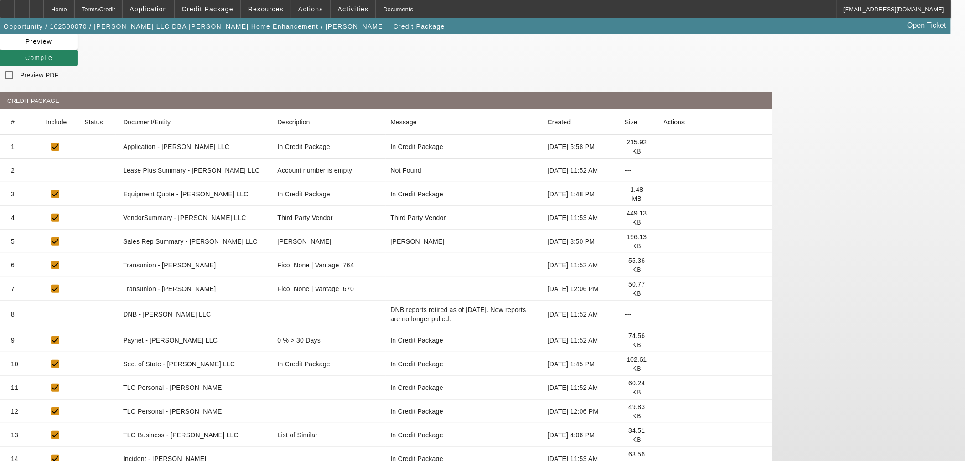
scroll to position [149, 0]
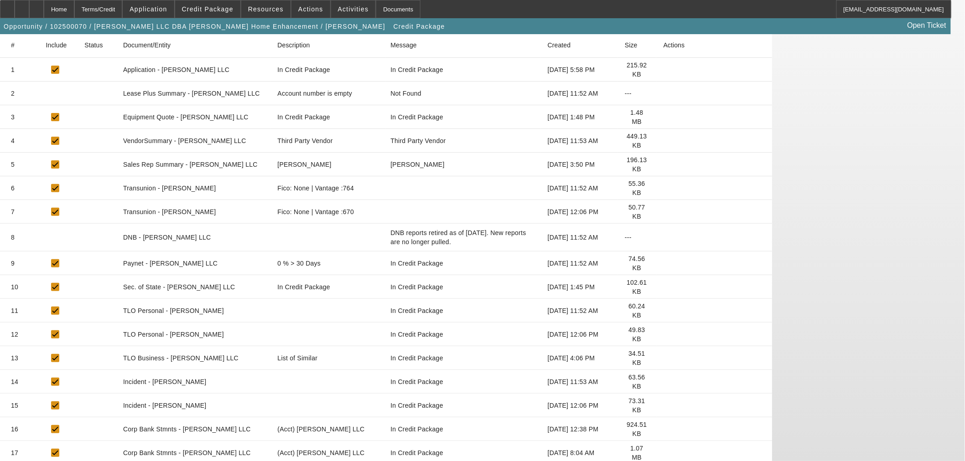
click at [663, 430] on icon at bounding box center [663, 430] width 0 height 0
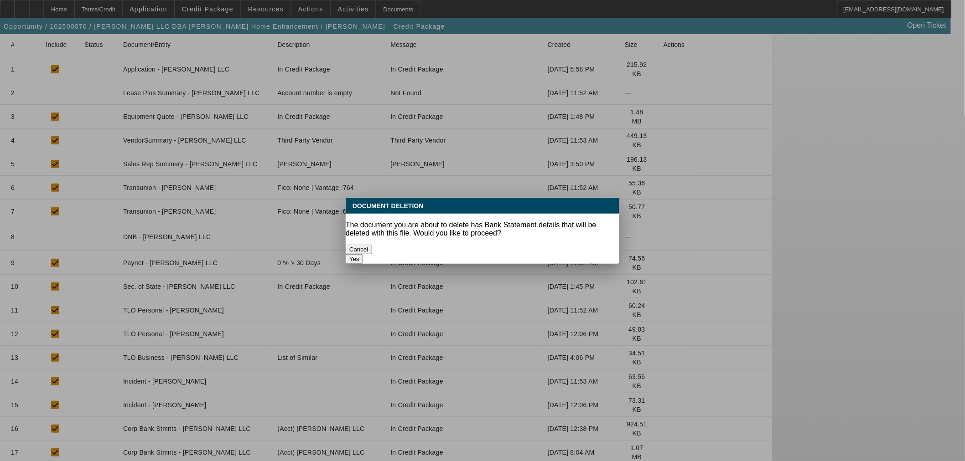
click at [363, 254] on button "Yes" at bounding box center [354, 259] width 17 height 10
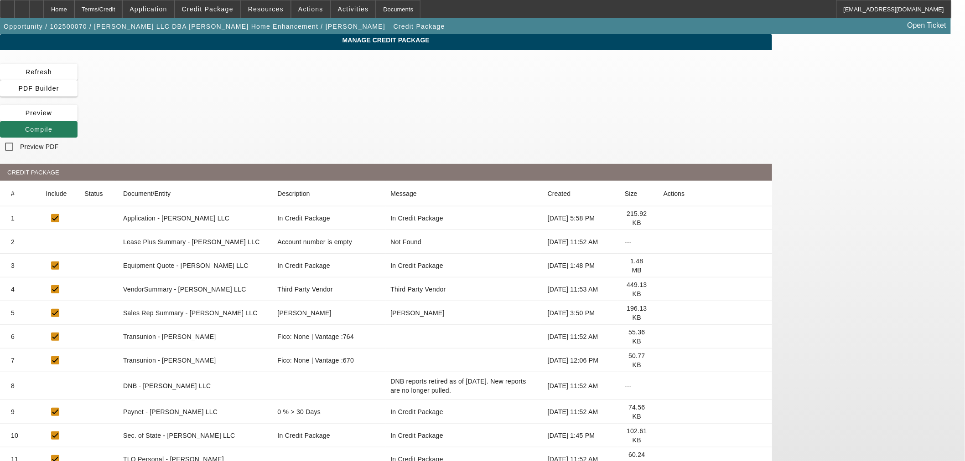
click at [52, 126] on span "Compile" at bounding box center [38, 129] width 27 height 7
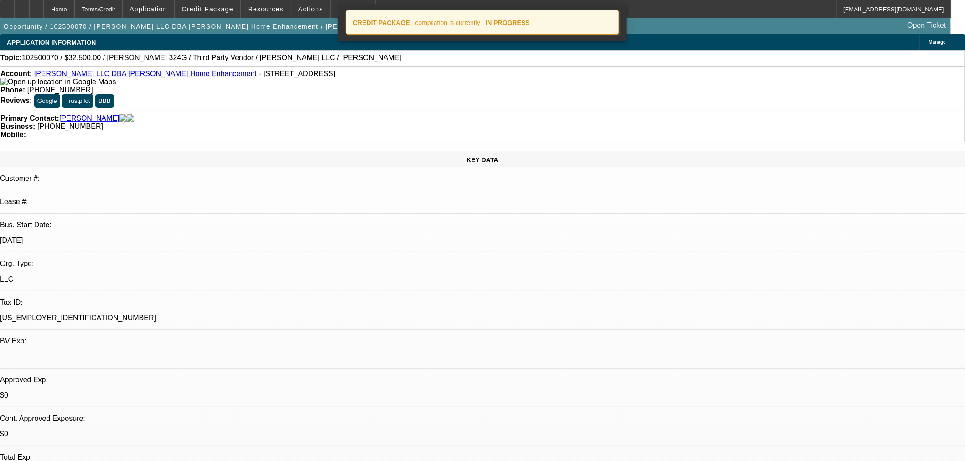
select select "0"
select select "6"
select select "0"
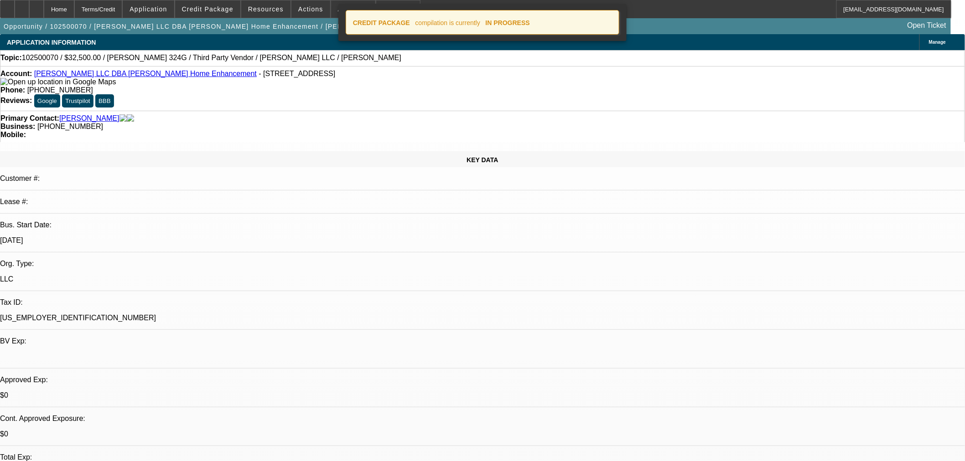
select select "0"
select select "6"
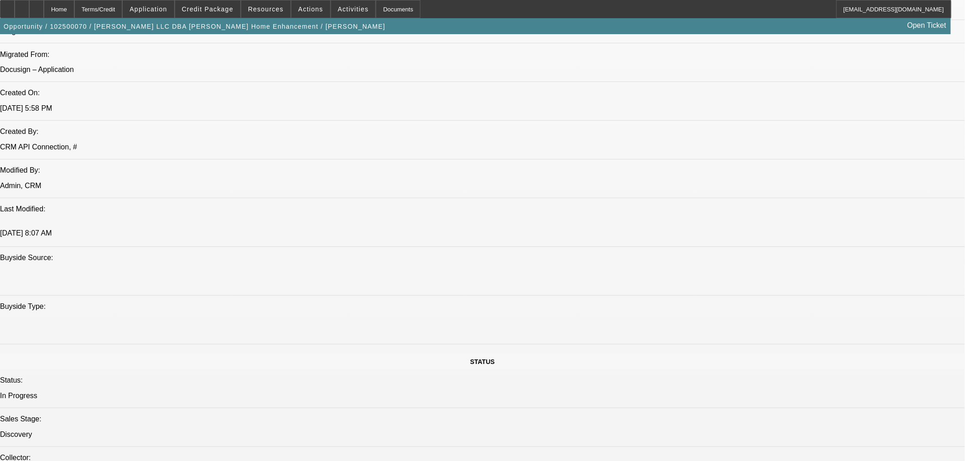
scroll to position [677, 0]
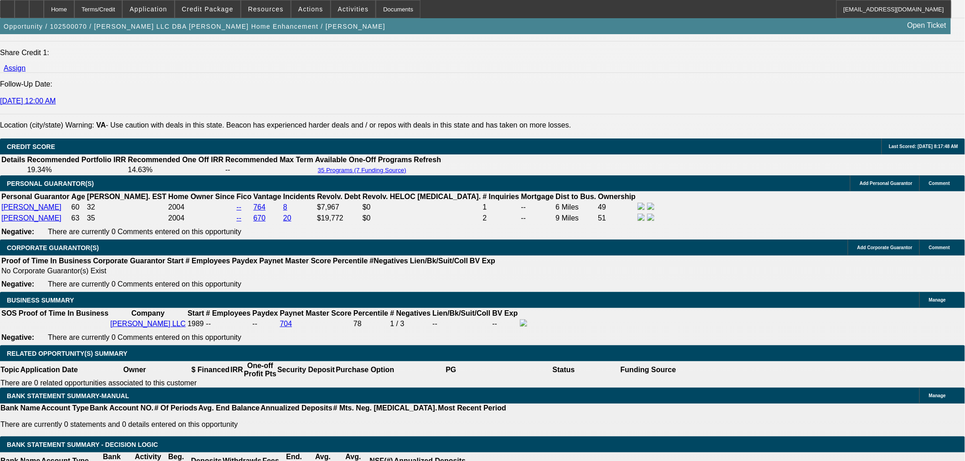
scroll to position [1331, 0]
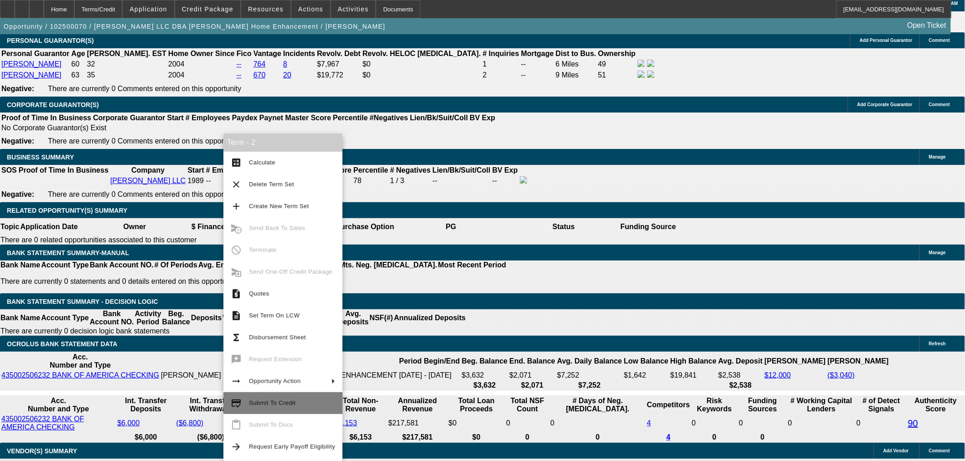
click at [292, 404] on span "Submit To Credit" at bounding box center [272, 403] width 47 height 7
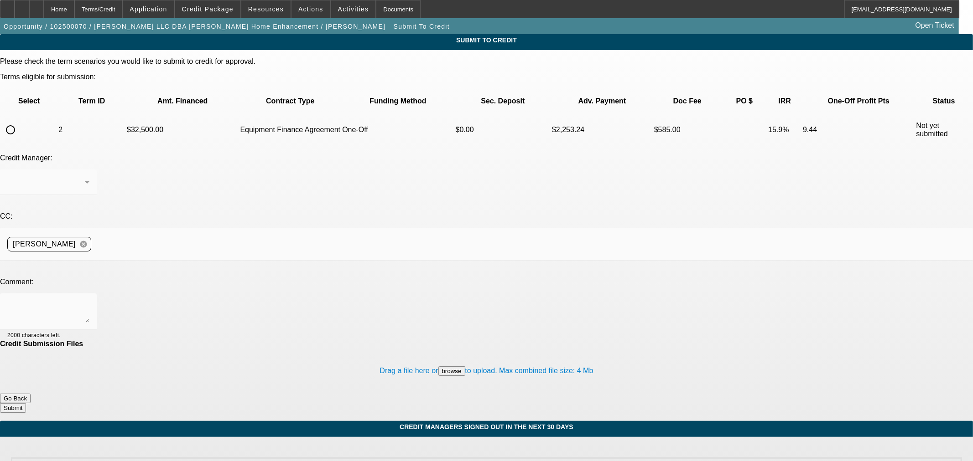
click at [20, 121] on input "radio" at bounding box center [10, 130] width 18 height 18
radio input "true"
click at [89, 301] on textarea at bounding box center [48, 312] width 82 height 22
drag, startPoint x: 596, startPoint y: 353, endPoint x: 371, endPoint y: 245, distance: 250.4
click at [372, 246] on form "Please check the term scenarios you would like to submit to credit for approval…" at bounding box center [486, 239] width 973 height 364
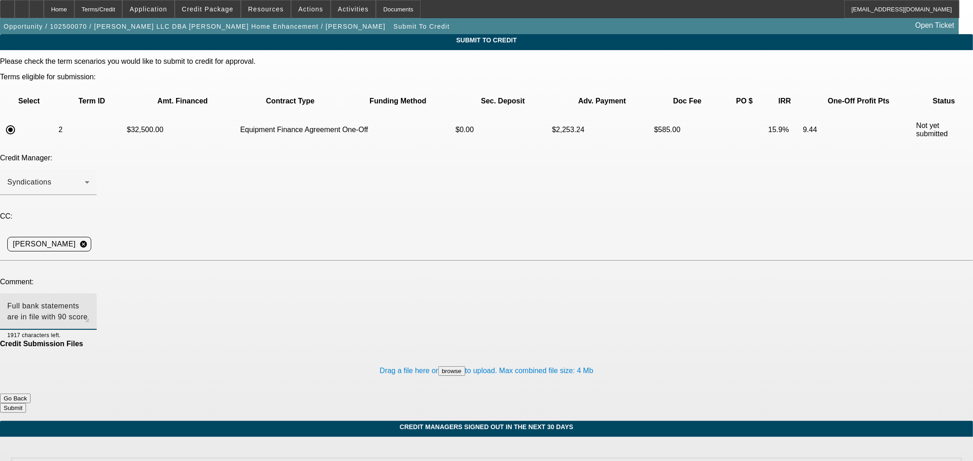
click at [89, 301] on textarea "Full bank statements are in file with 90 score on Ocrolus. Please send to Chann…" at bounding box center [48, 312] width 82 height 22
click at [89, 301] on textarea "Full bank statements are in file with score on Ocrolus. Please send to Channel.…" at bounding box center [48, 312] width 82 height 22
click at [89, 301] on textarea "Full bank statements are in file with score on 90 Ocrolus. Please send to Chann…" at bounding box center [48, 312] width 82 height 22
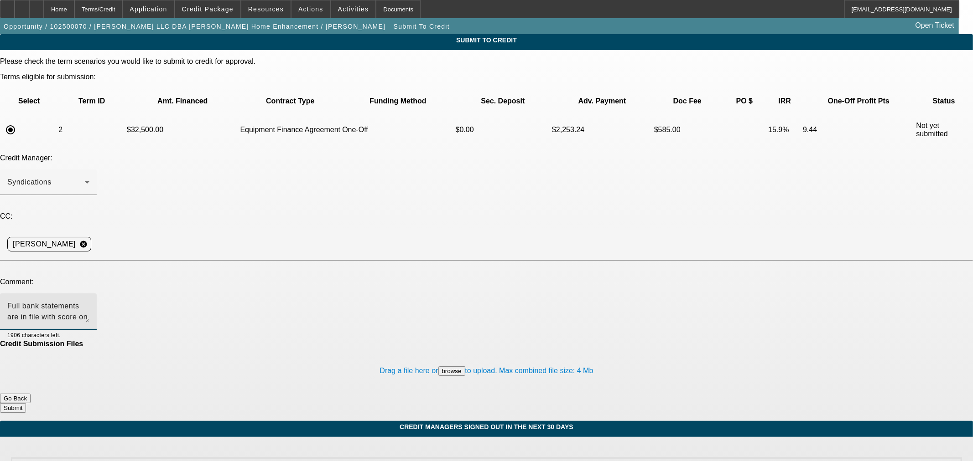
click at [89, 301] on textarea "Full bank statements are in file with score on 90 Ocrolus. Please send to Chann…" at bounding box center [48, 312] width 82 height 22
type textarea "Full bank statements are in file with score of 90 on Ocrolus. Please send to Ch…"
click at [26, 404] on button "Submit" at bounding box center [13, 409] width 26 height 10
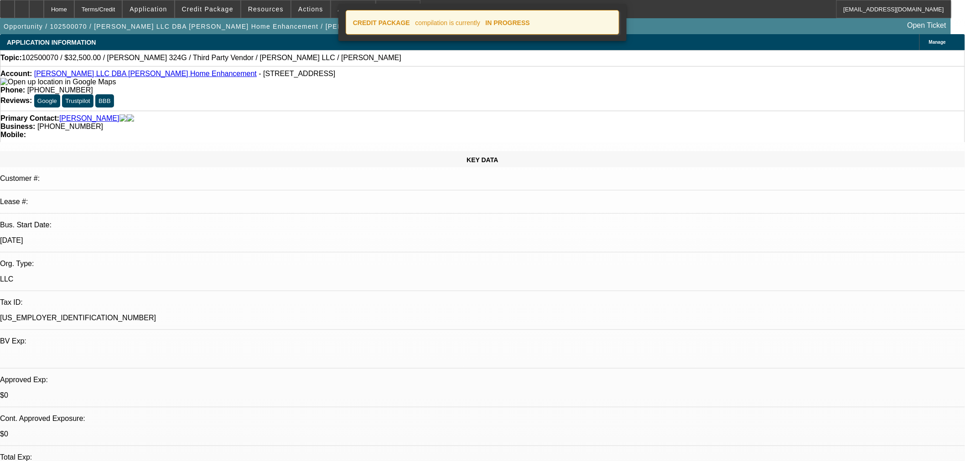
select select "0"
select select "6"
select select "0"
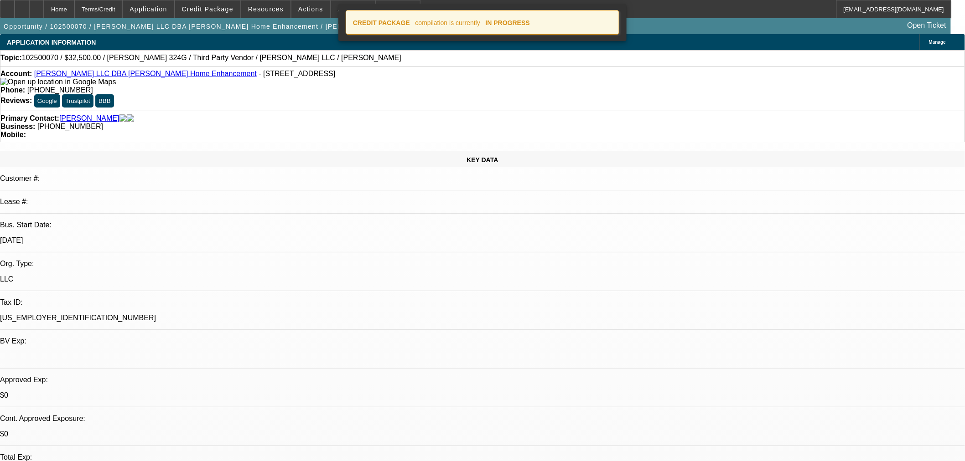
select select "0"
select select "6"
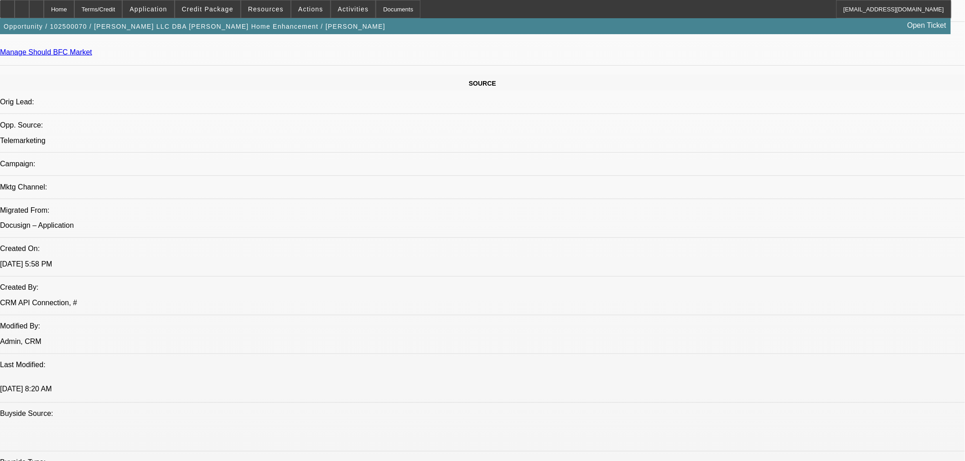
scroll to position [405, 0]
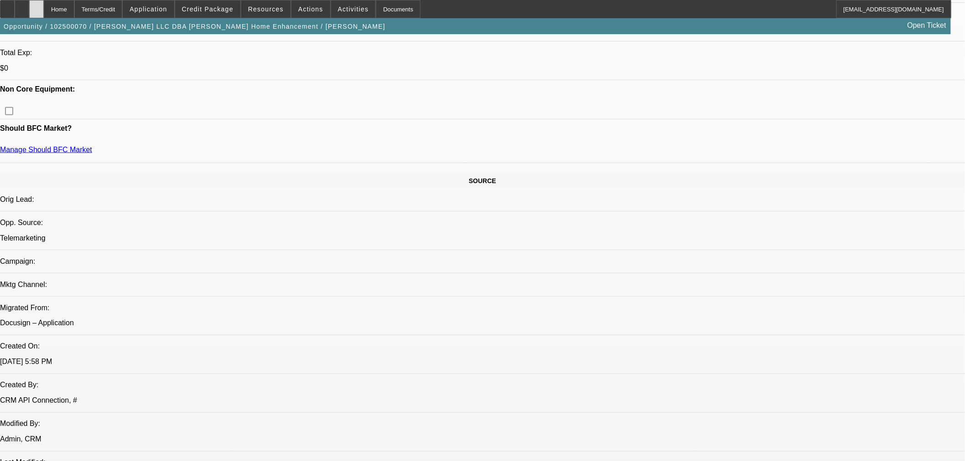
click at [36, 6] on icon at bounding box center [36, 6] width 0 height 0
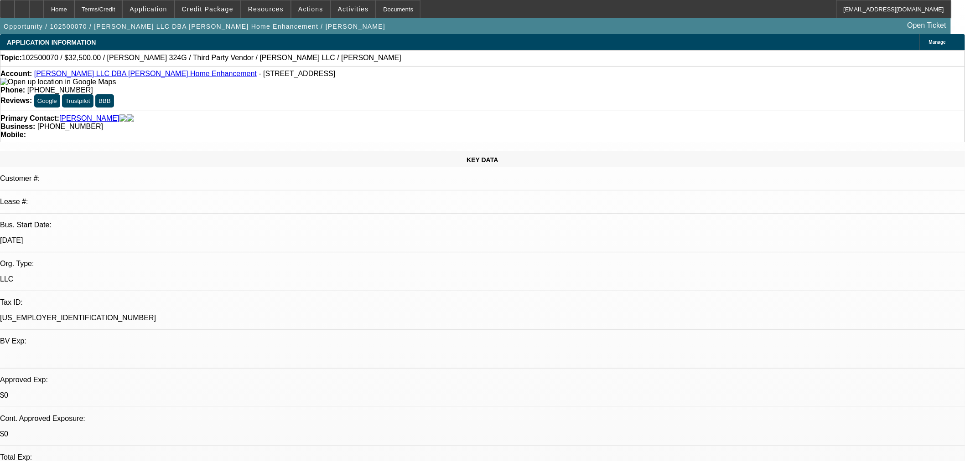
select select "0"
select select "6"
select select "0"
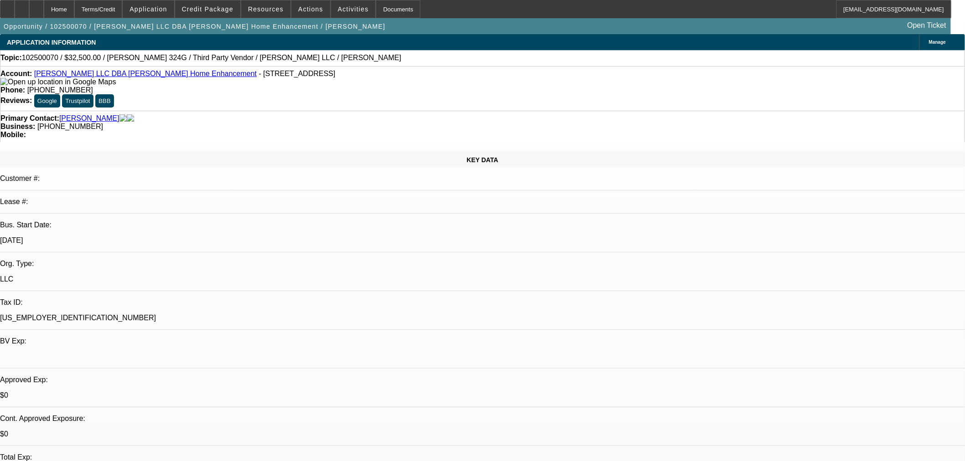
select select "0"
select select "6"
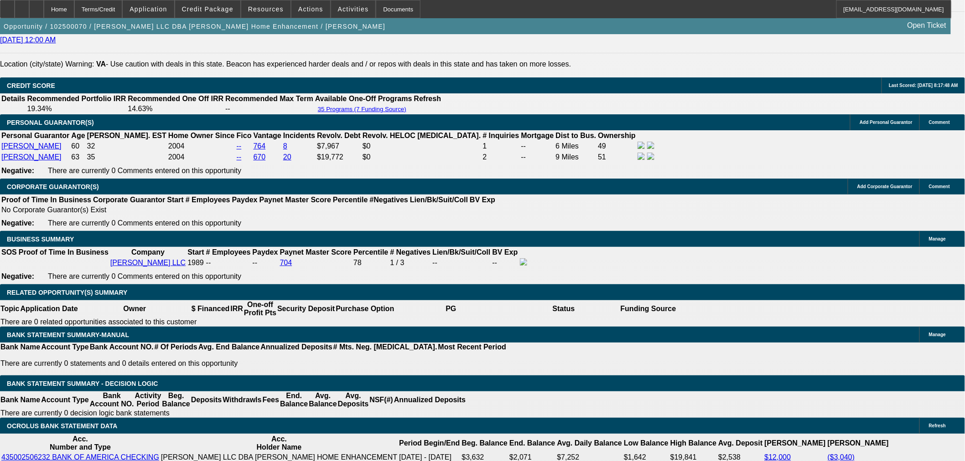
scroll to position [1167, 0]
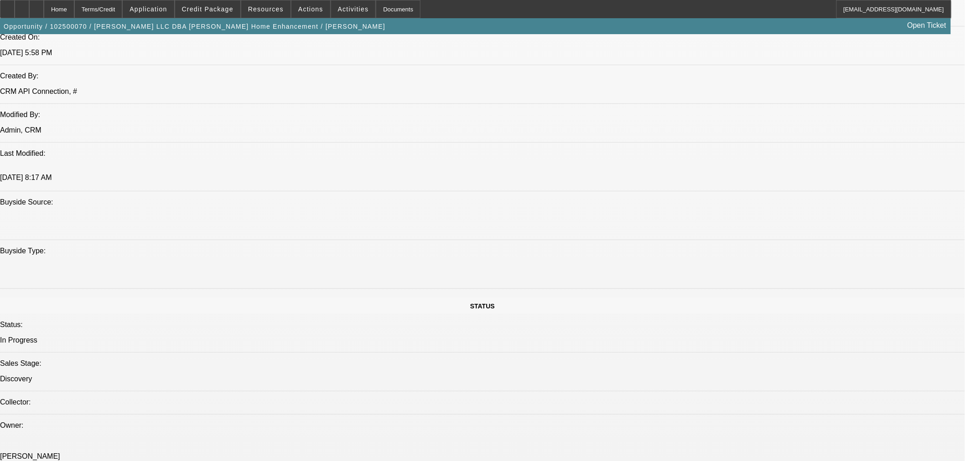
scroll to position [610, 0]
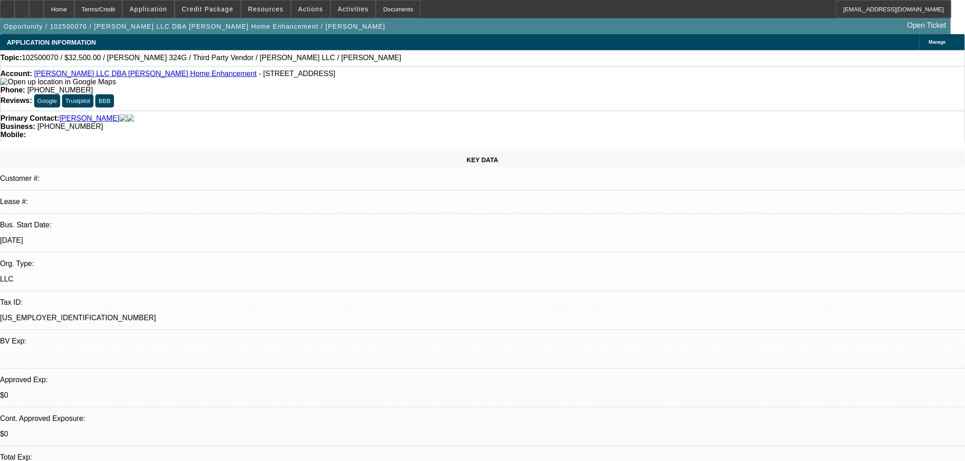
select select "0"
select select "6"
select select "0"
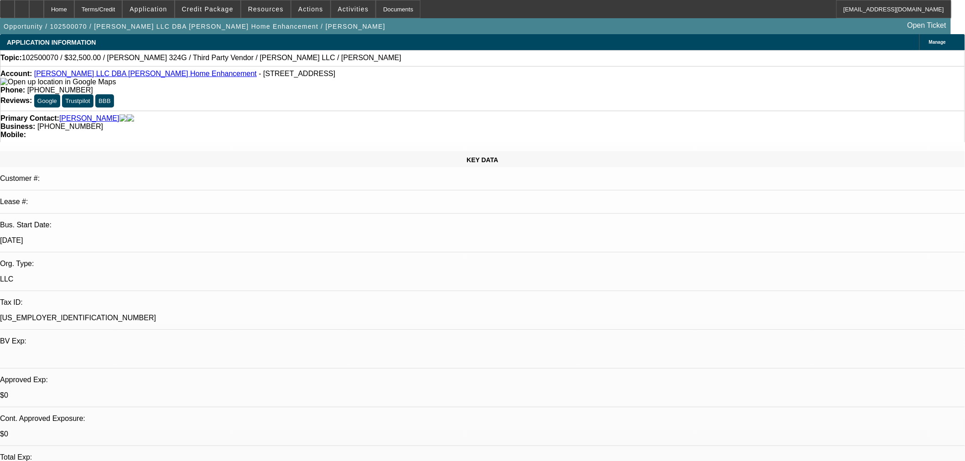
select select "0"
select select "6"
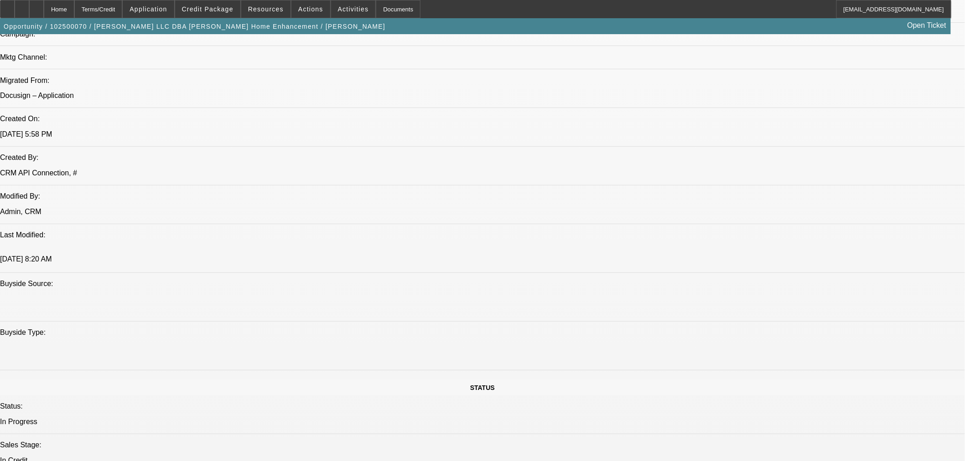
scroll to position [456, 0]
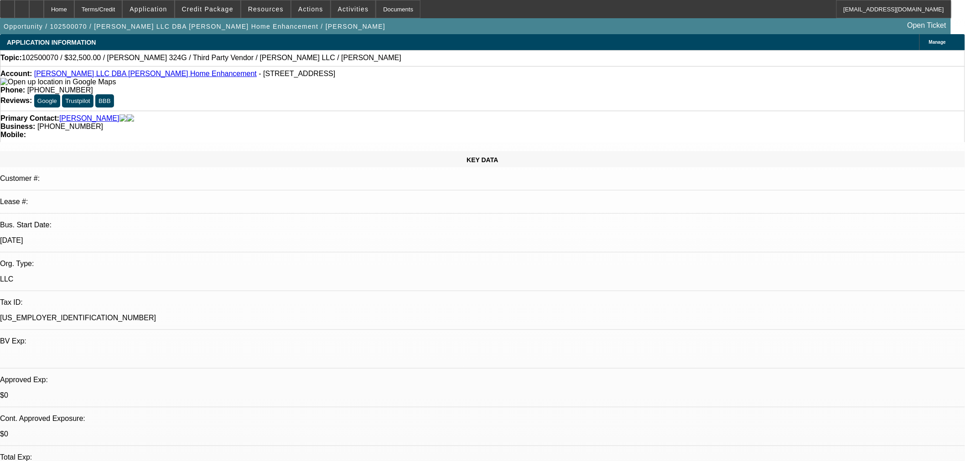
select select "0"
select select "6"
select select "0"
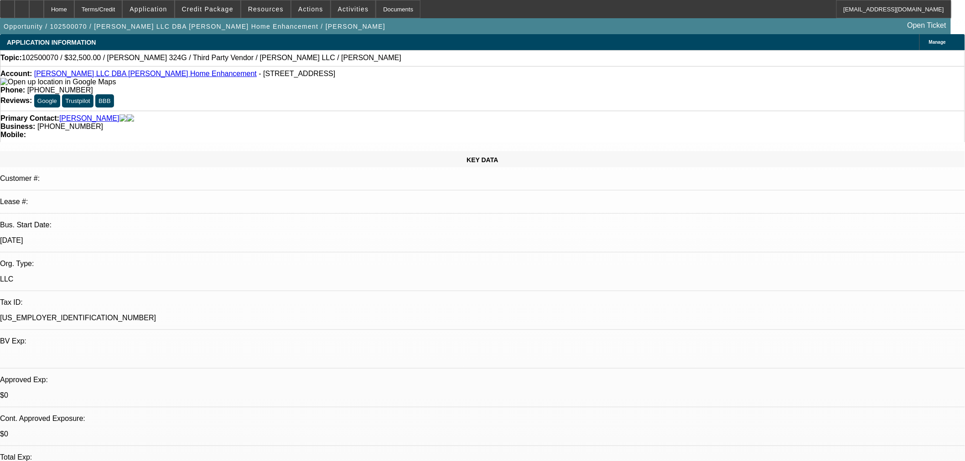
select select "0"
select select "6"
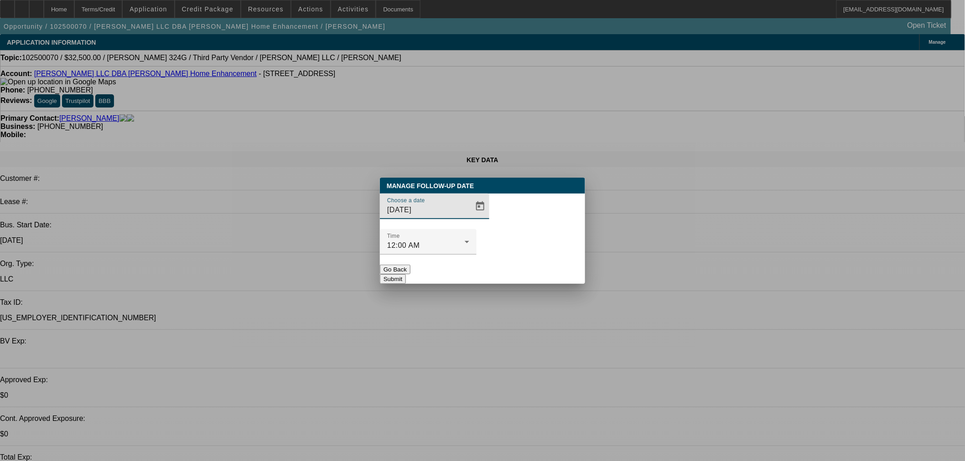
click at [451, 216] on input "[DATE]" at bounding box center [428, 210] width 82 height 11
click at [469, 217] on span "Open calendar" at bounding box center [480, 207] width 22 height 22
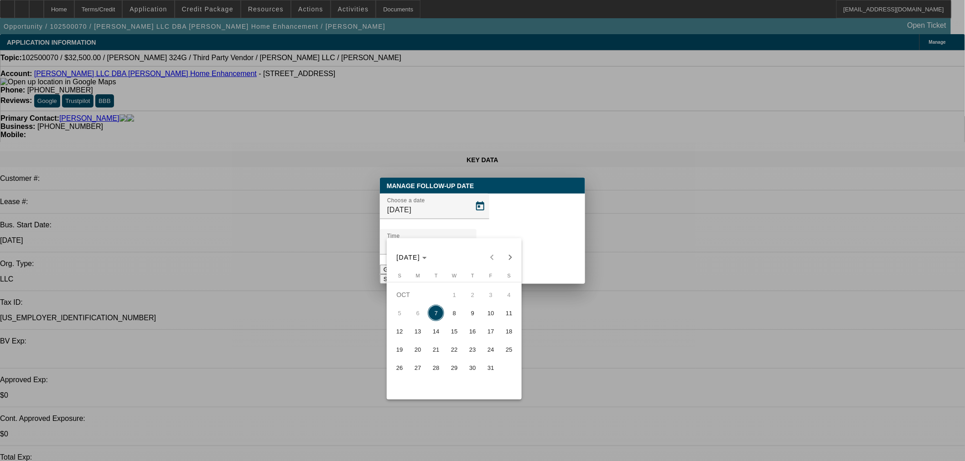
click at [453, 311] on span "8" at bounding box center [454, 313] width 16 height 16
type input "[DATE]"
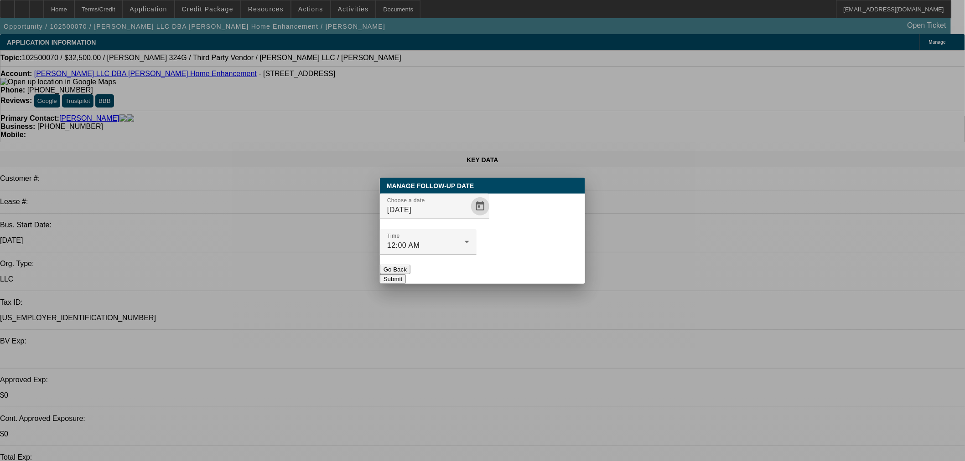
click at [406, 274] on button "Submit" at bounding box center [393, 279] width 26 height 10
